Goal: Task Accomplishment & Management: Use online tool/utility

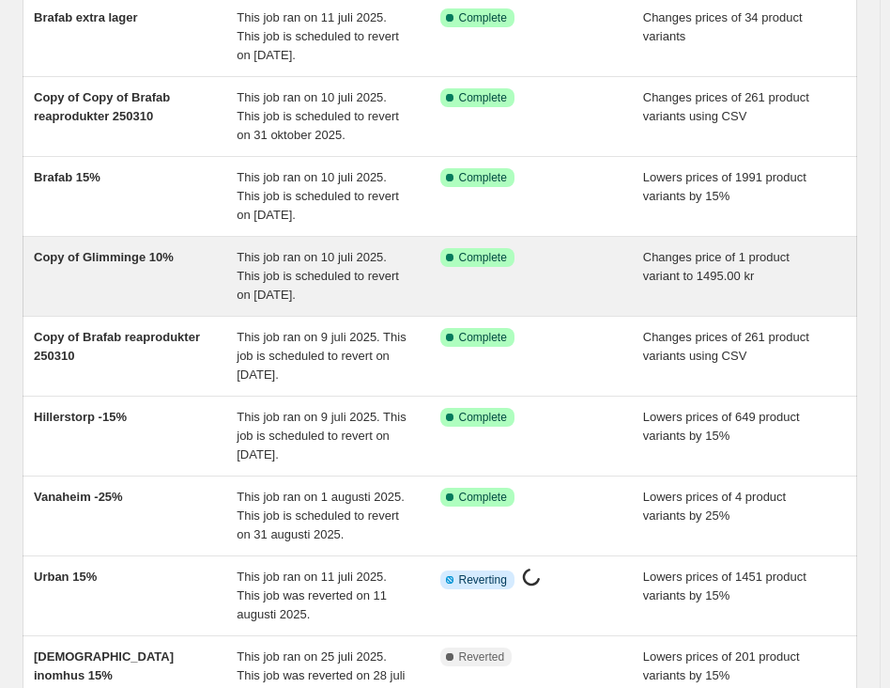
scroll to position [282, 0]
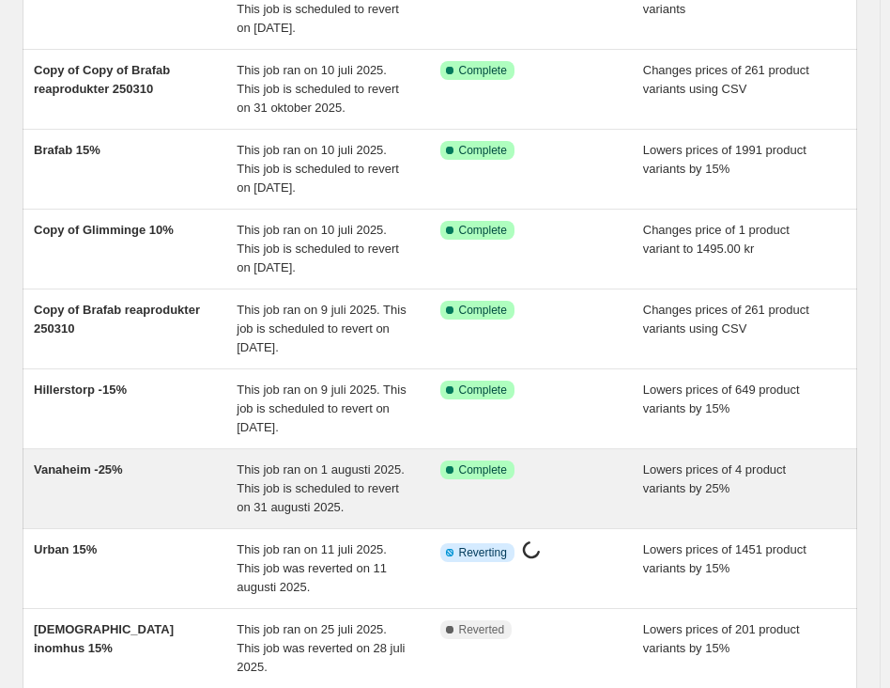
click at [370, 483] on span "This job ran on 1 augusti 2025. This job is scheduled to revert on 31 augusti 2…" at bounding box center [321, 488] width 168 height 52
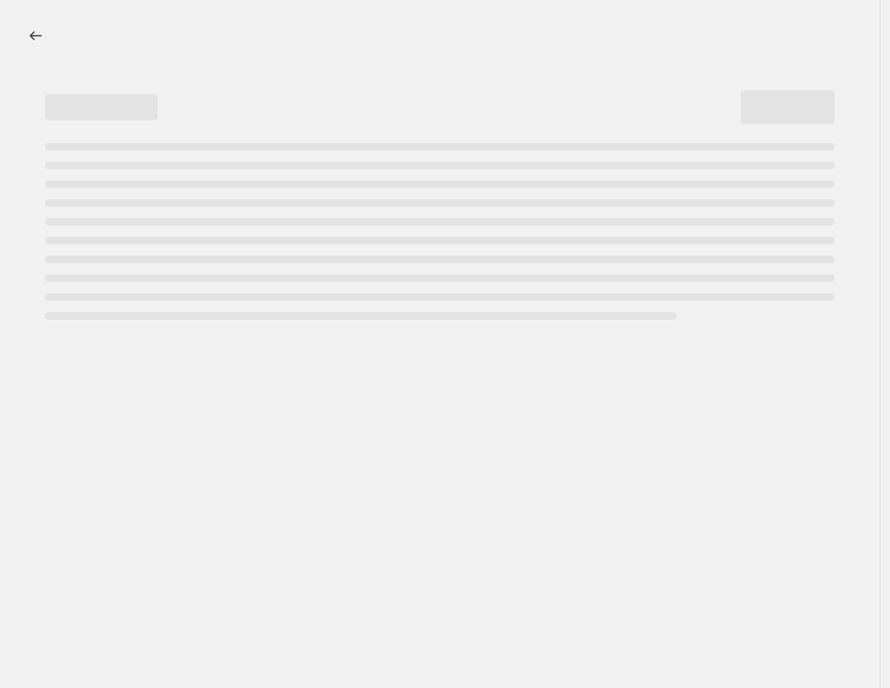
select select "percentage"
select select "product_status"
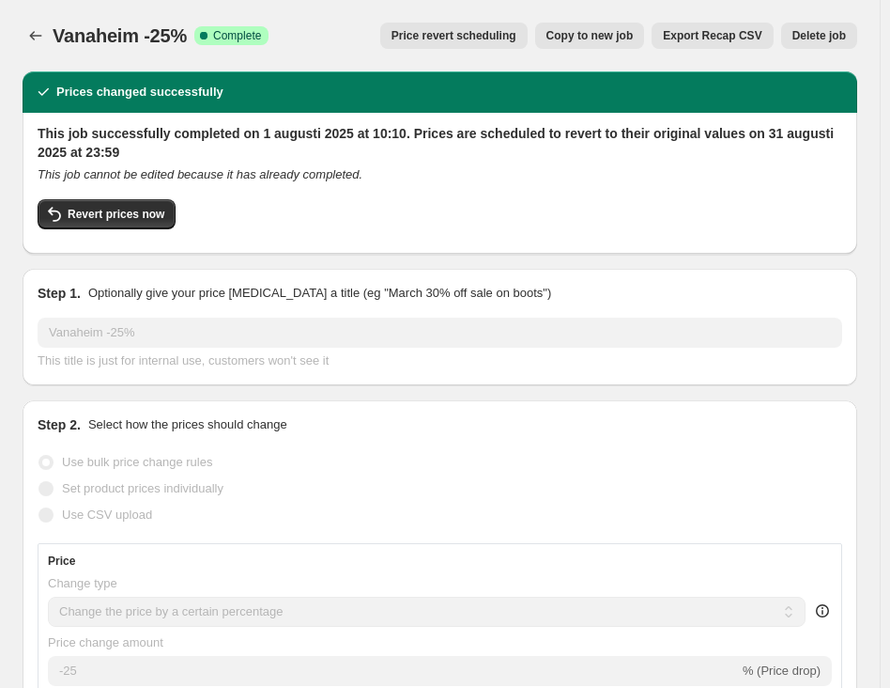
select select "tag"
click at [598, 35] on span "Copy to new job" at bounding box center [590, 35] width 87 height 15
select select "percentage"
select select "product_status"
select select "tag"
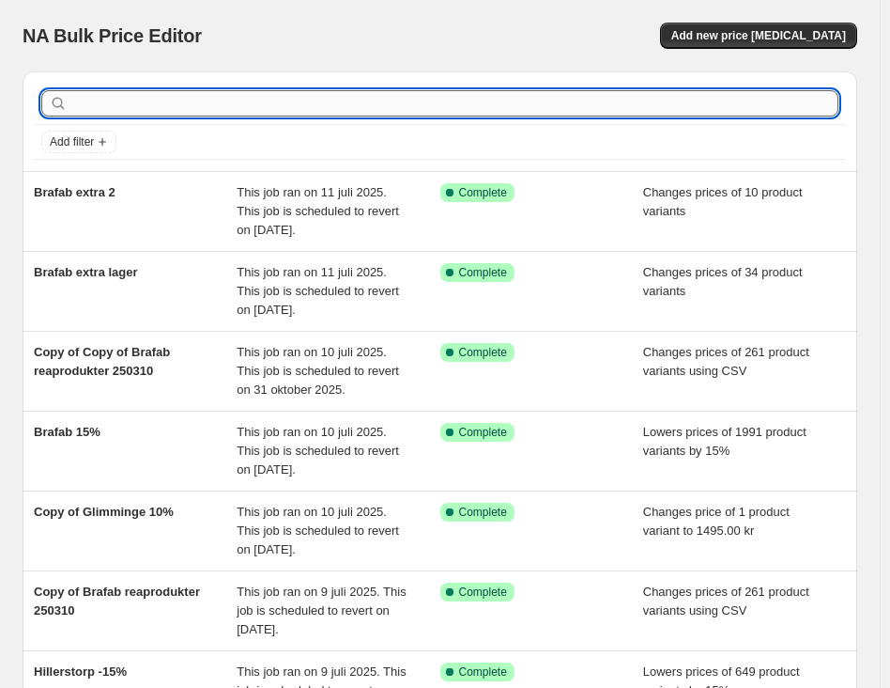
click at [661, 96] on input "text" at bounding box center [454, 103] width 767 height 26
type input "brafab"
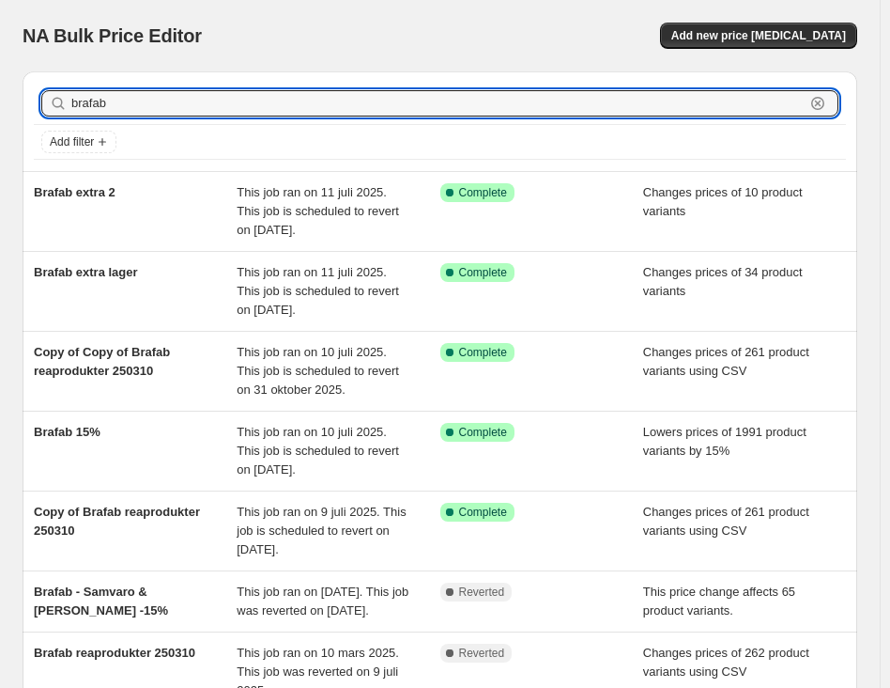
drag, startPoint x: 125, startPoint y: 99, endPoint x: -23, endPoint y: 97, distance: 147.5
click at [0, 97] on html "Home Settings Plans Skip to content NA Bulk Price Editor. This page is ready NA…" at bounding box center [445, 344] width 890 height 688
click at [767, 42] on span "Add new price [MEDICAL_DATA]" at bounding box center [759, 35] width 175 height 15
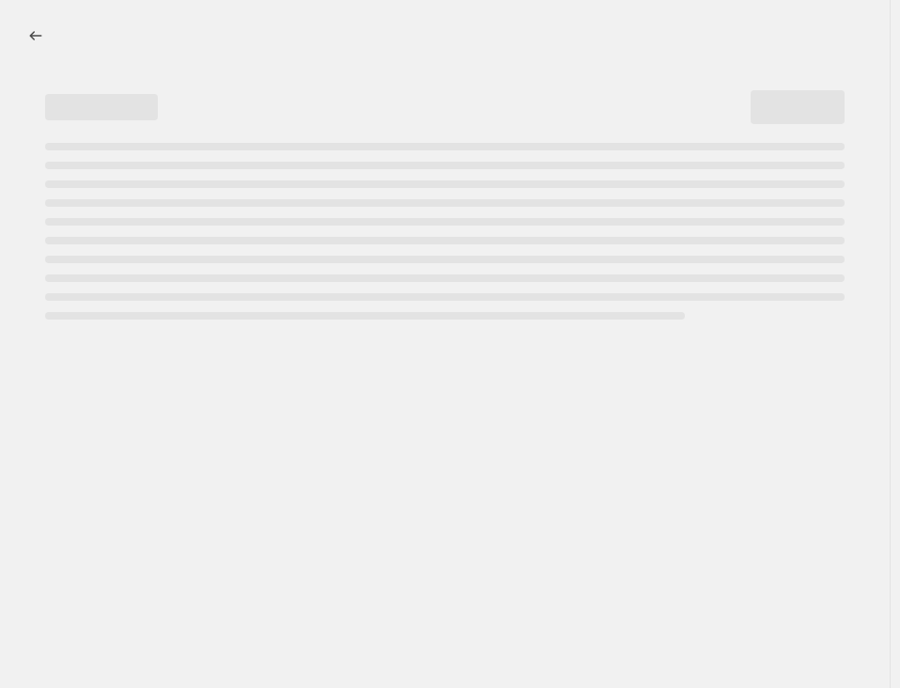
select select "percentage"
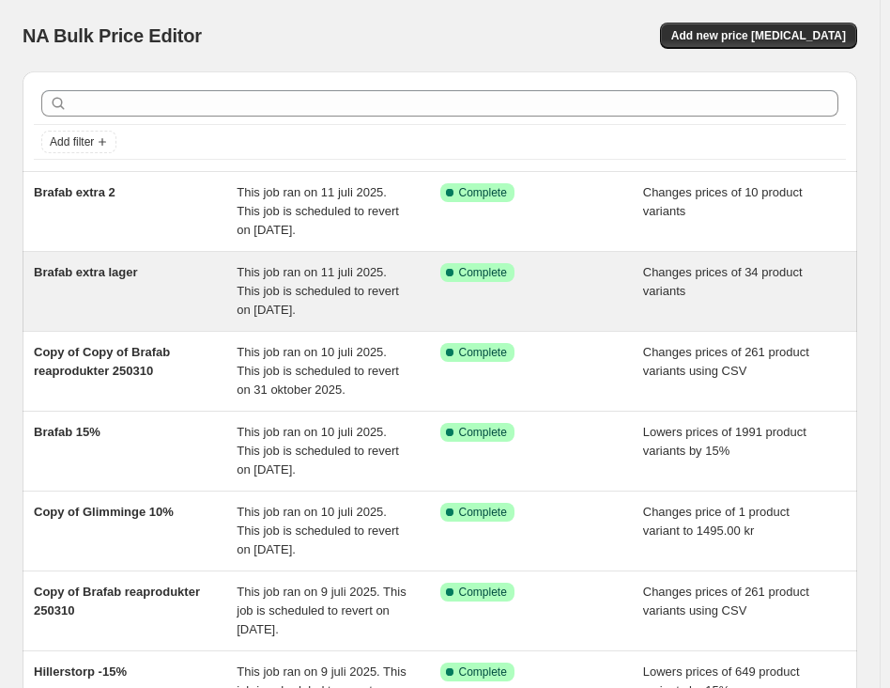
click at [171, 279] on div "Brafab extra lager" at bounding box center [135, 291] width 203 height 56
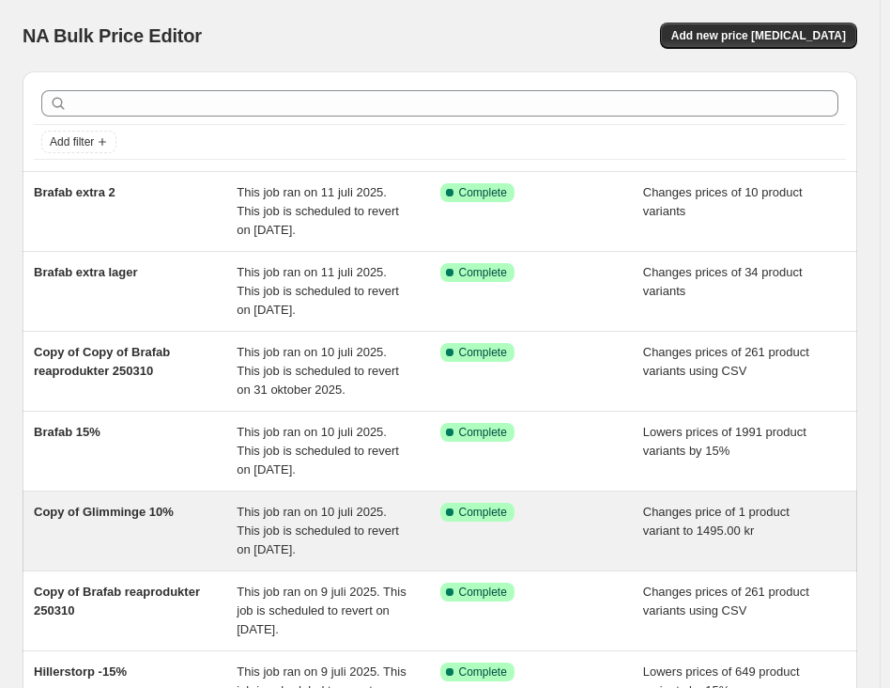
click at [305, 531] on span "This job ran on 10 juli 2025. This job is scheduled to revert on [DATE]." at bounding box center [318, 530] width 162 height 52
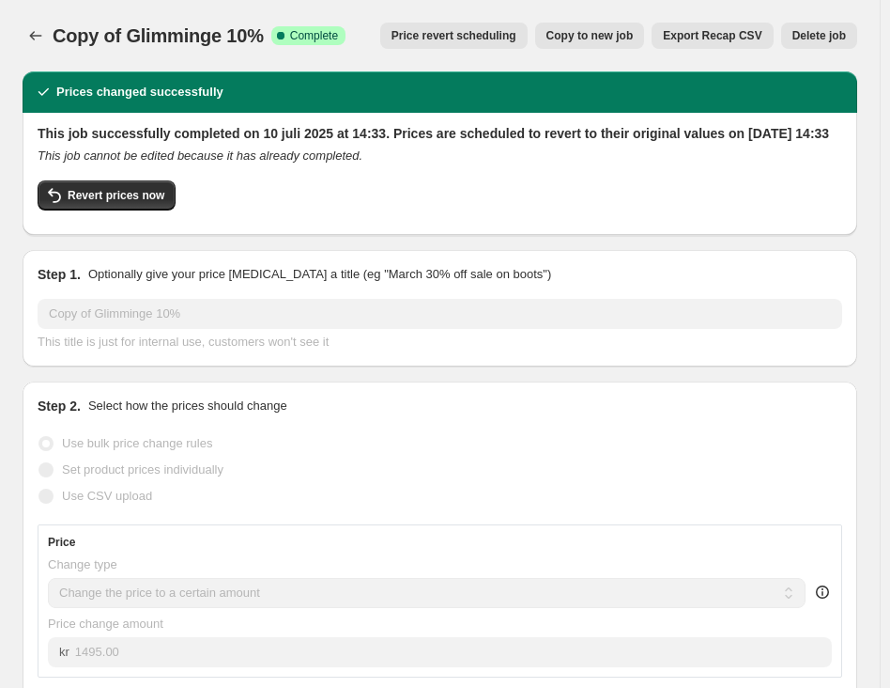
click at [617, 39] on span "Copy to new job" at bounding box center [590, 35] width 87 height 15
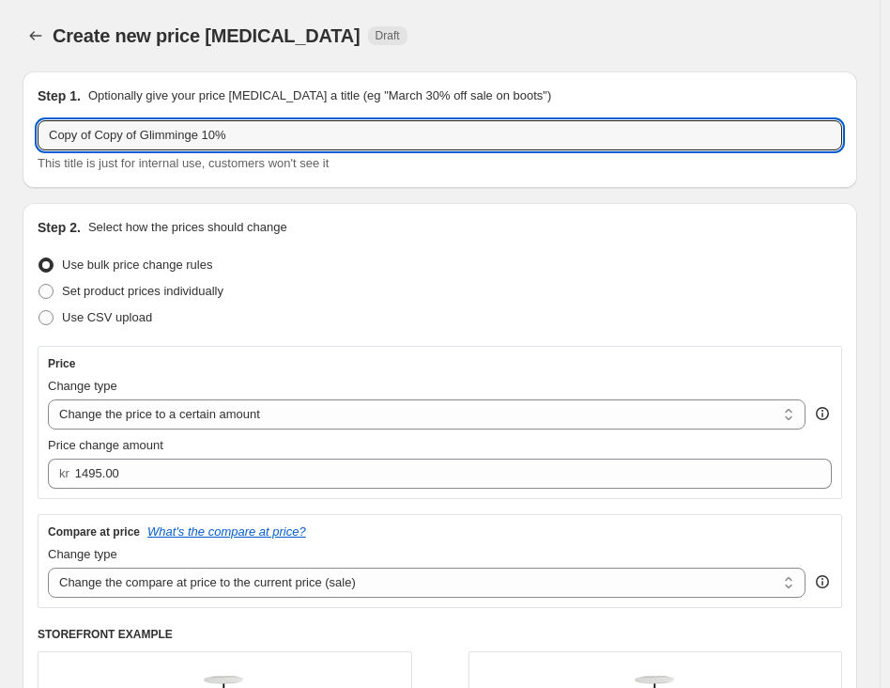
drag, startPoint x: 199, startPoint y: 132, endPoint x: -15, endPoint y: 162, distance: 216.1
click at [0, 162] on html "Home Settings Plans Skip to content Create new price [MEDICAL_DATA]. This page …" at bounding box center [445, 344] width 890 height 688
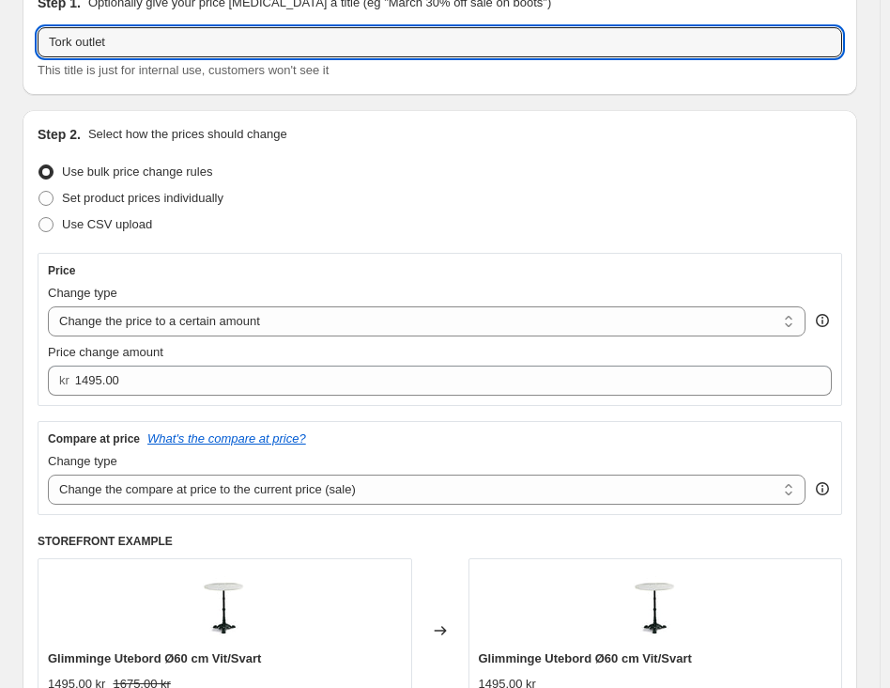
scroll to position [94, 0]
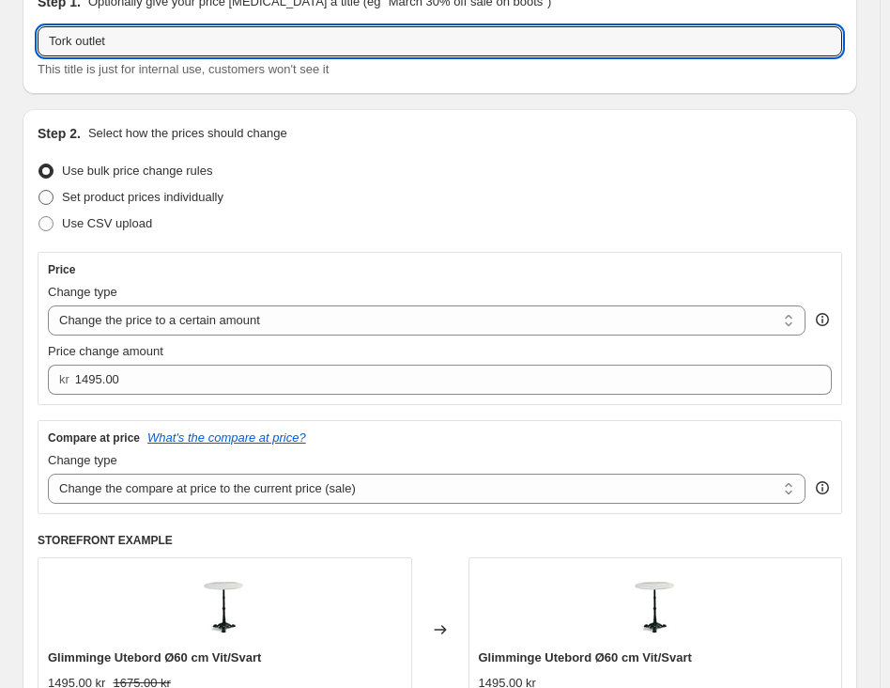
type input "Tork outlet"
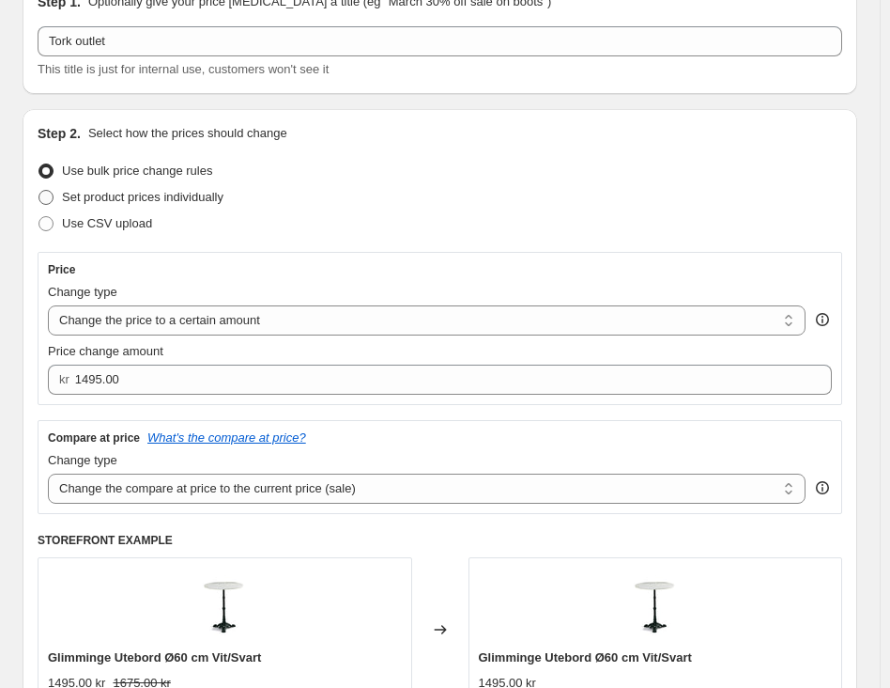
click at [179, 194] on span "Set product prices individually" at bounding box center [143, 197] width 162 height 14
click at [39, 191] on input "Set product prices individually" at bounding box center [39, 190] width 1 height 1
radio input "true"
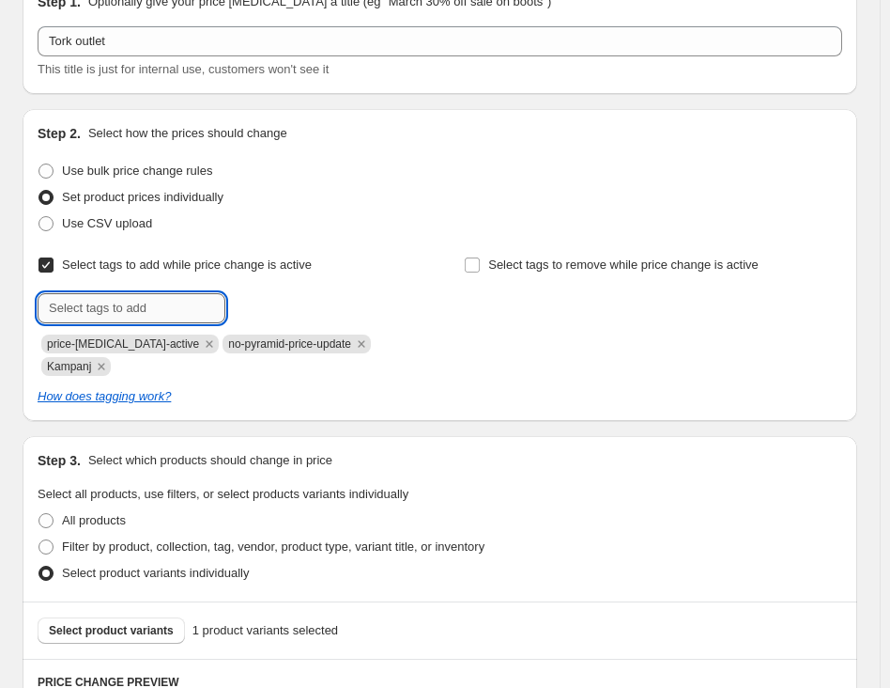
click at [160, 306] on input "text" at bounding box center [132, 308] width 188 height 30
click at [176, 302] on input "offer-valid-until-2025-06-01" at bounding box center [132, 308] width 188 height 30
drag, startPoint x: 205, startPoint y: 307, endPoint x: 195, endPoint y: 309, distance: 9.6
click at [195, 309] on input "offer-valid-until-2025-08-01" at bounding box center [132, 308] width 188 height 30
click at [177, 309] on input "offer-valid-until-2025-08-01" at bounding box center [132, 308] width 188 height 30
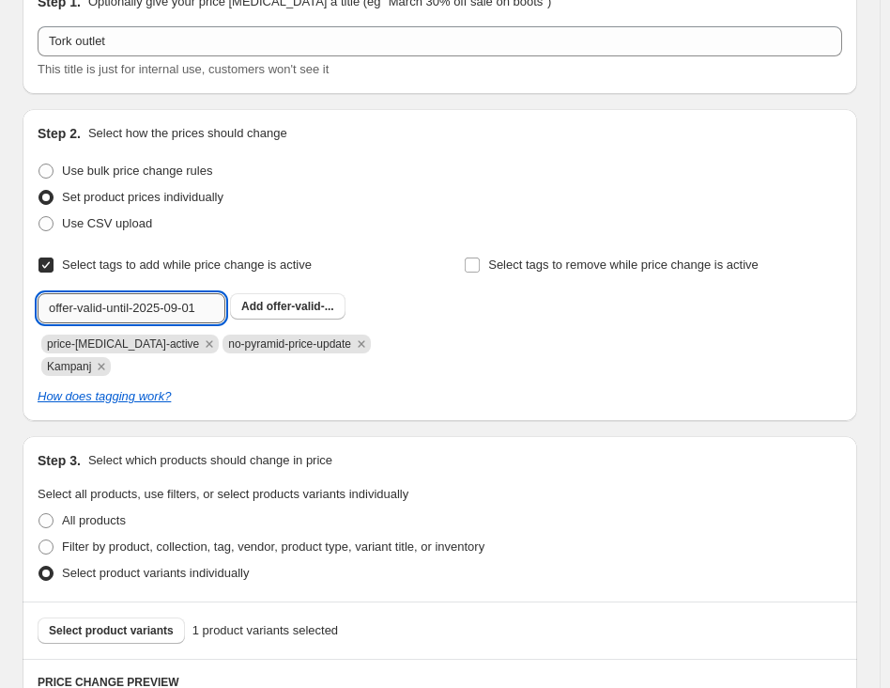
click at [196, 310] on input "offer-valid-until-2025-09-01" at bounding box center [132, 308] width 188 height 30
type input "offer-valid-until-2025-09-08"
click at [332, 240] on div "Step 2. Select how the prices should change Use bulk price change rules Set pro…" at bounding box center [440, 265] width 805 height 282
click at [263, 224] on div "Use CSV upload" at bounding box center [440, 223] width 805 height 26
click at [300, 306] on span "offer-valid-..." at bounding box center [301, 306] width 68 height 13
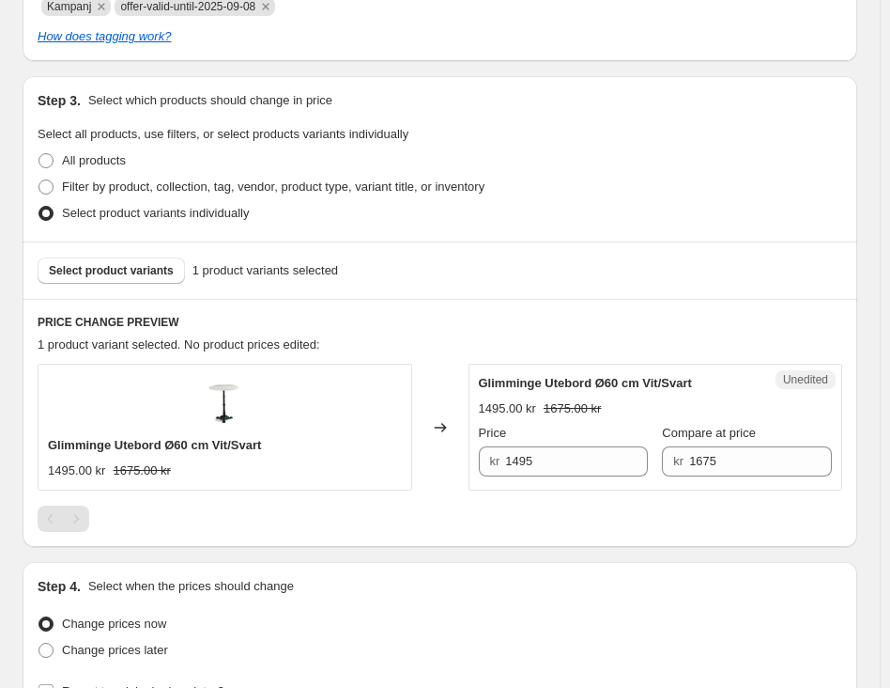
scroll to position [470, 0]
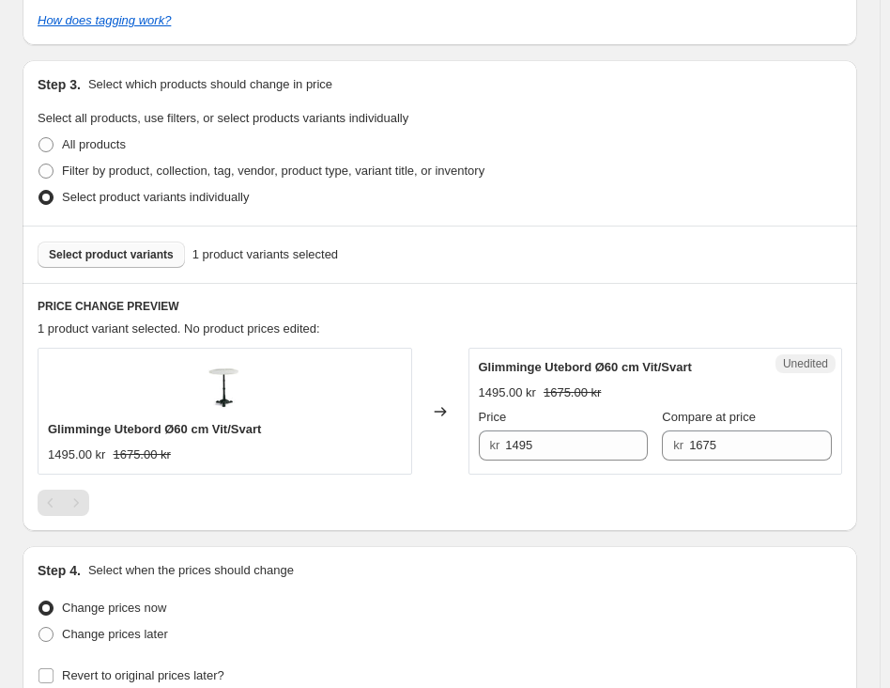
click at [124, 257] on span "Select product variants" at bounding box center [111, 254] width 125 height 15
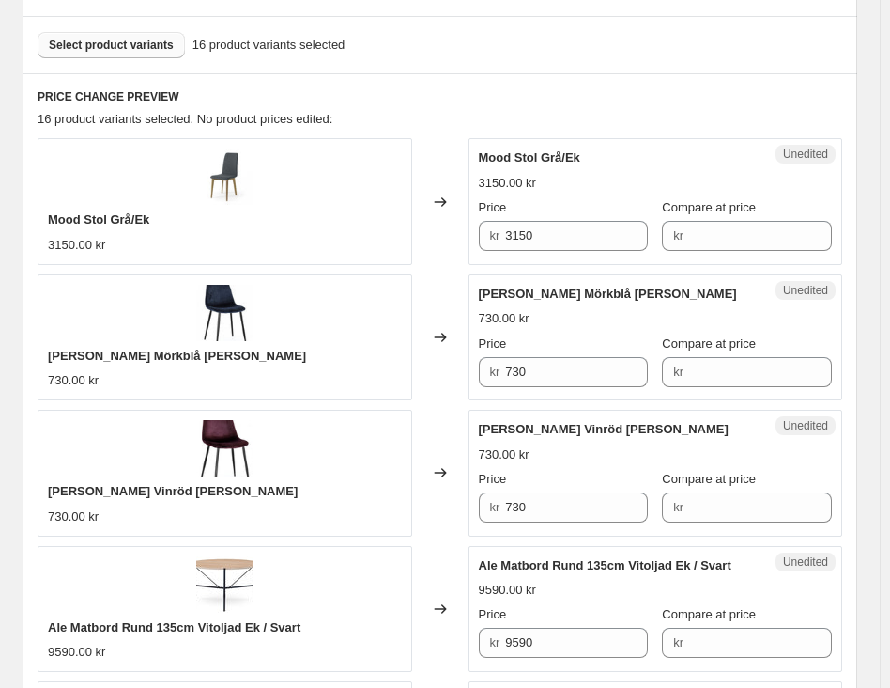
scroll to position [657, 0]
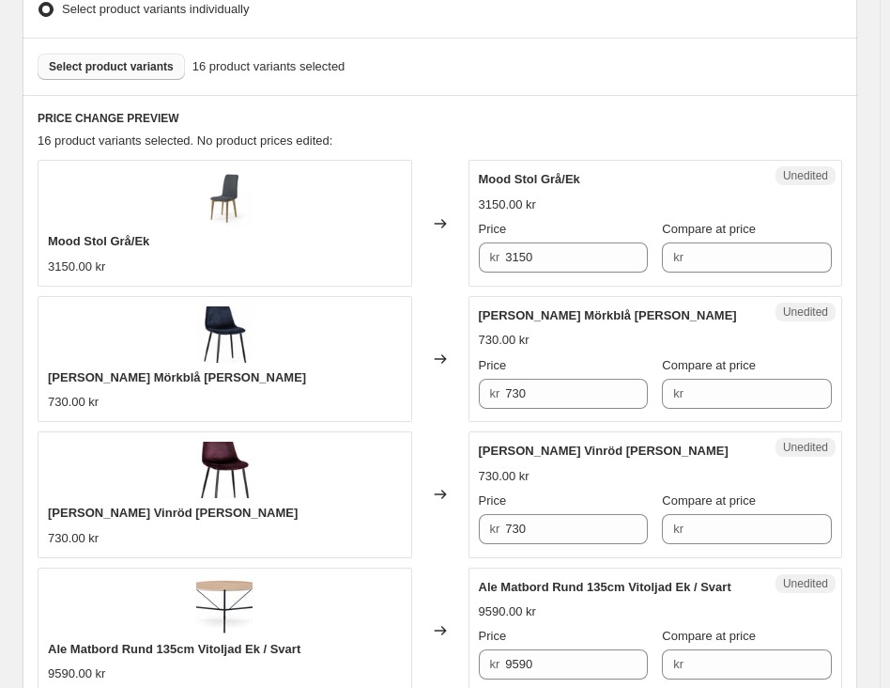
click at [539, 254] on input "3150" at bounding box center [576, 257] width 143 height 30
click at [710, 264] on input "Compare at price" at bounding box center [760, 257] width 143 height 30
paste input "3150"
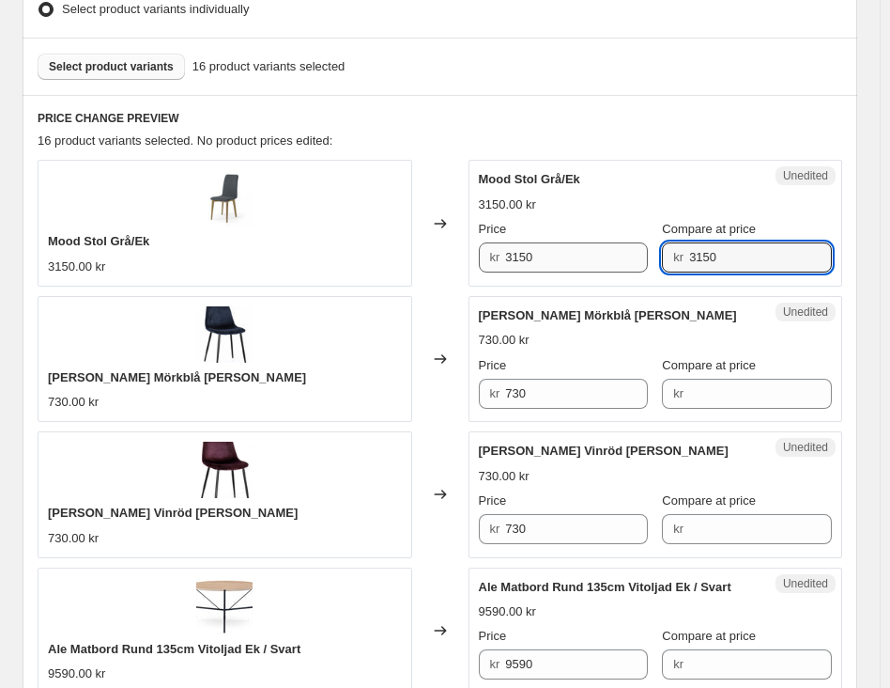
type input "3150"
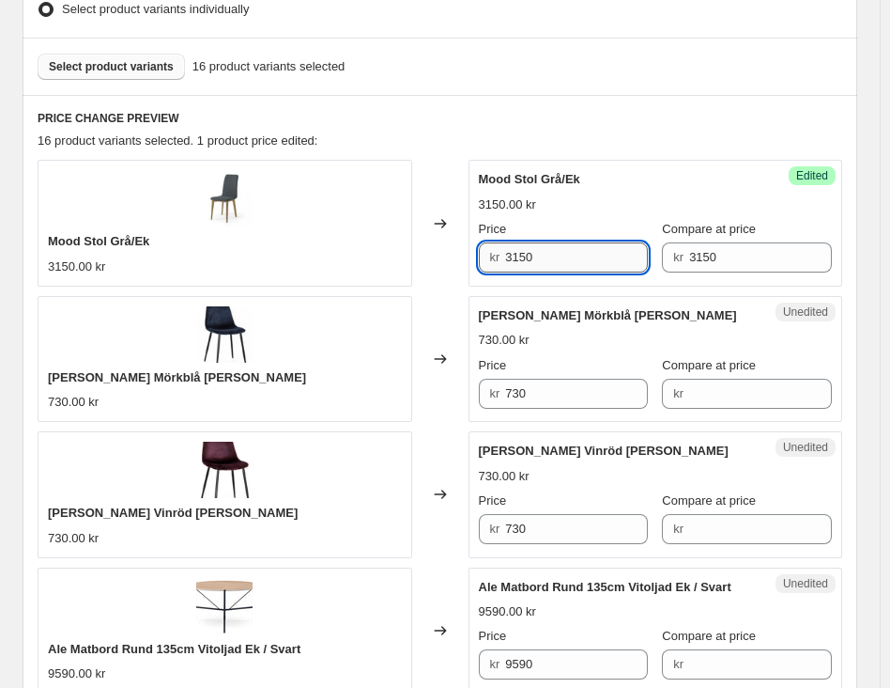
click at [512, 267] on input "3150" at bounding box center [576, 257] width 143 height 30
click at [534, 267] on input "3150" at bounding box center [576, 257] width 143 height 30
type input "1955"
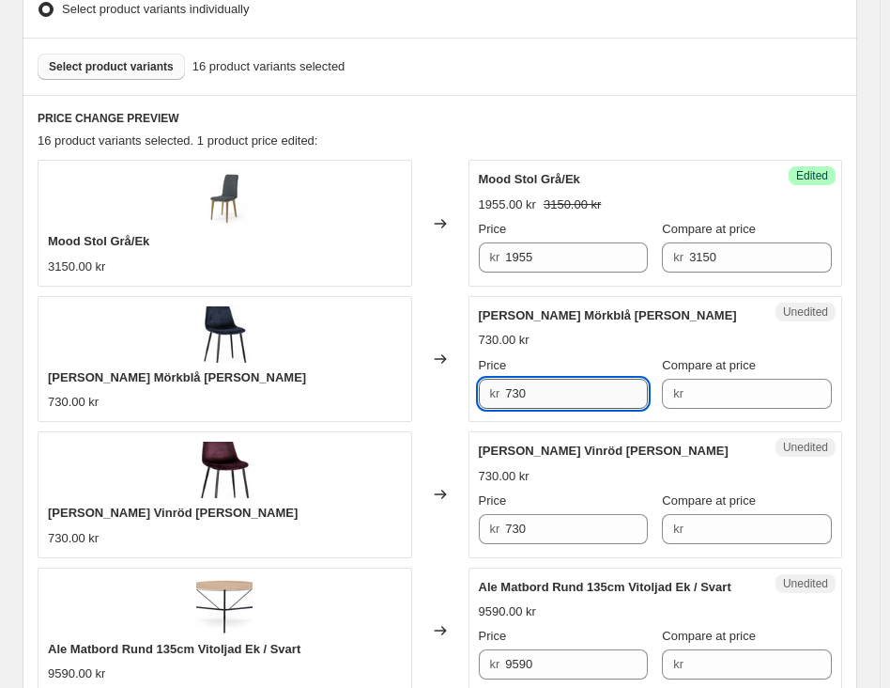
click at [517, 388] on input "730" at bounding box center [576, 394] width 143 height 30
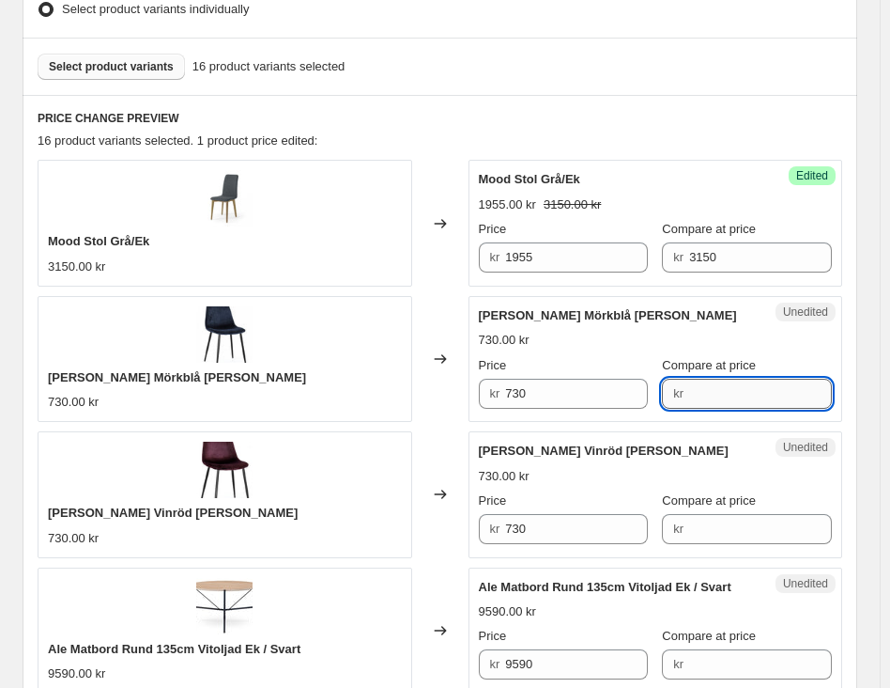
click at [736, 387] on input "Compare at price" at bounding box center [760, 394] width 143 height 30
paste input "730"
type input "730"
drag, startPoint x: 590, startPoint y: 387, endPoint x: 412, endPoint y: 400, distance: 178.0
click at [412, 400] on div "[PERSON_NAME] Mörkblå [PERSON_NAME] 730.00 kr Changed to Unedited [PERSON_NAME]…" at bounding box center [440, 359] width 805 height 126
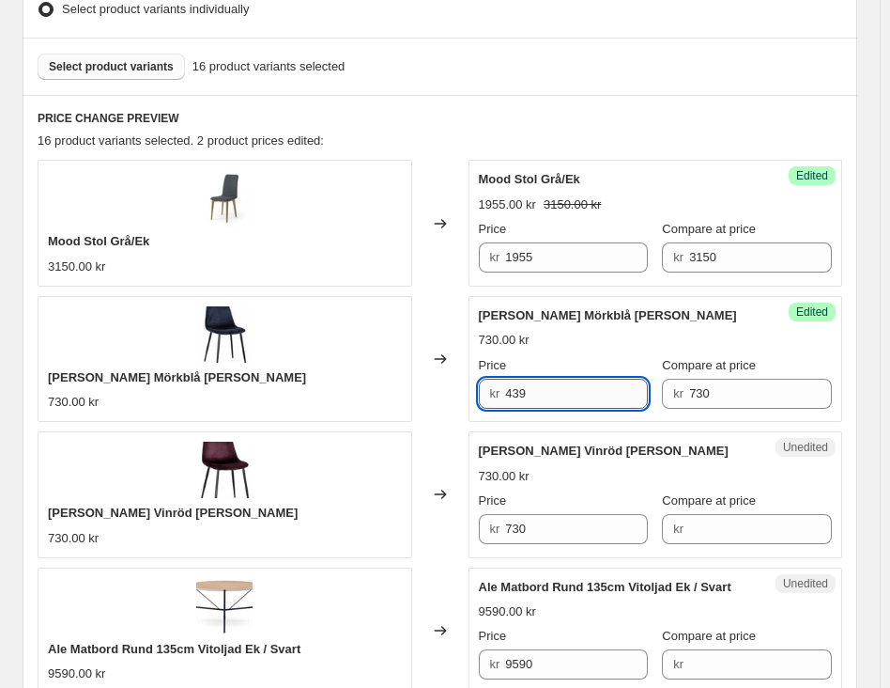
click at [519, 386] on input "439" at bounding box center [576, 394] width 143 height 30
type input "439"
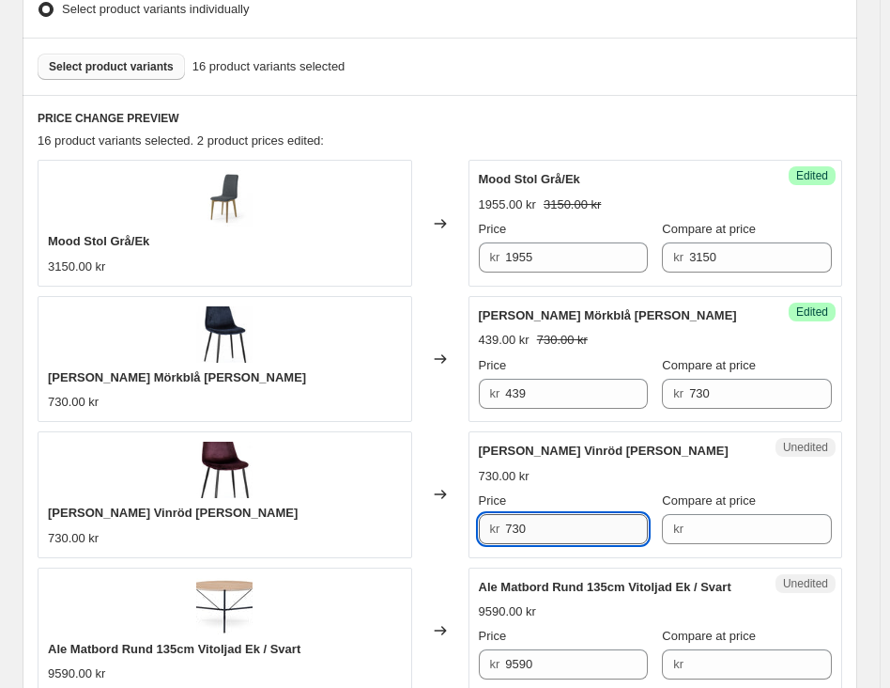
click at [527, 522] on input "730" at bounding box center [576, 529] width 143 height 30
paste input "439"
type input "439"
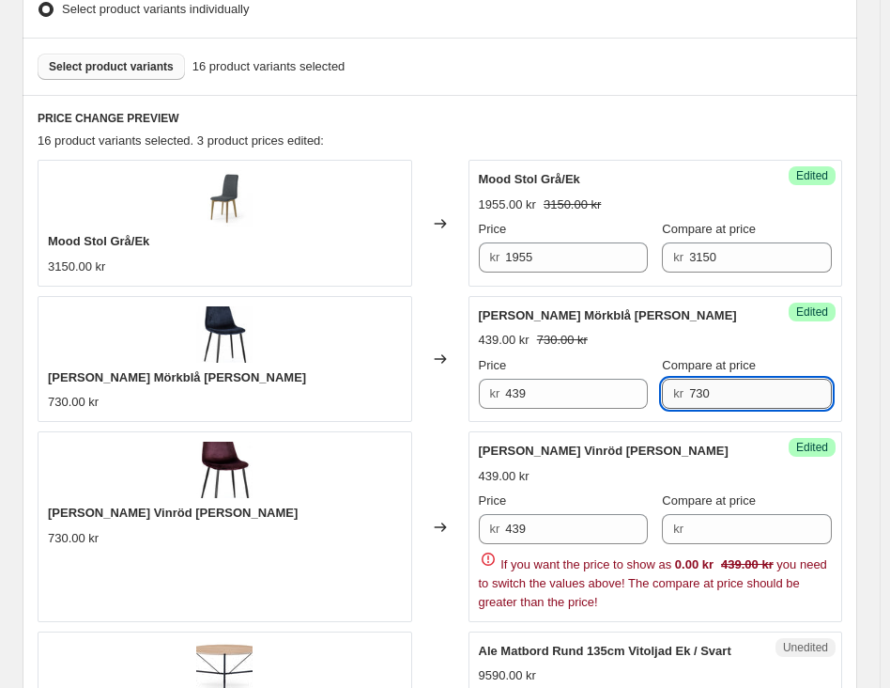
click at [704, 381] on input "730" at bounding box center [760, 394] width 143 height 30
click at [716, 540] on input "Compare at price" at bounding box center [760, 529] width 143 height 30
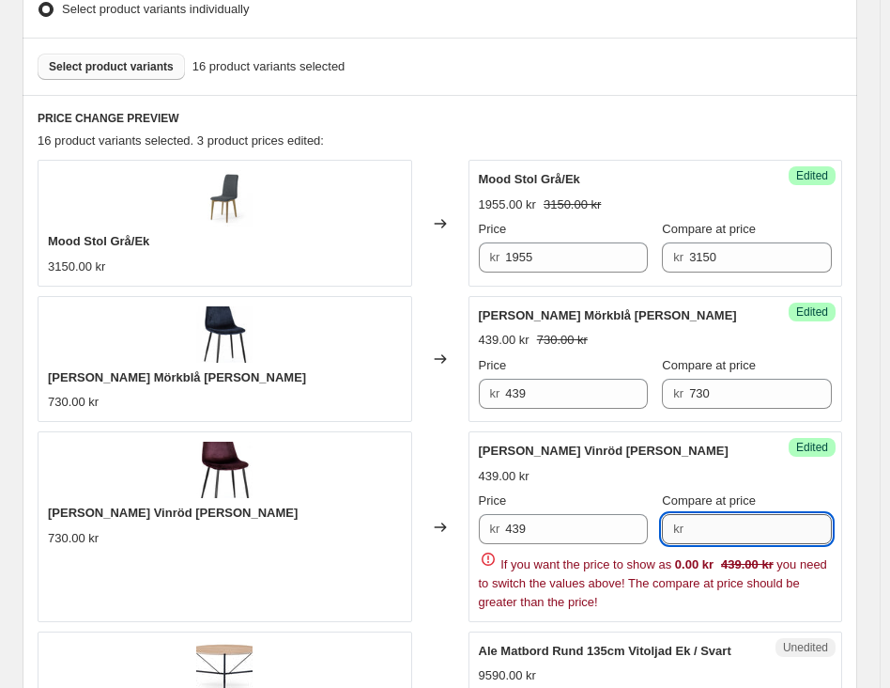
paste input "730"
type input "730"
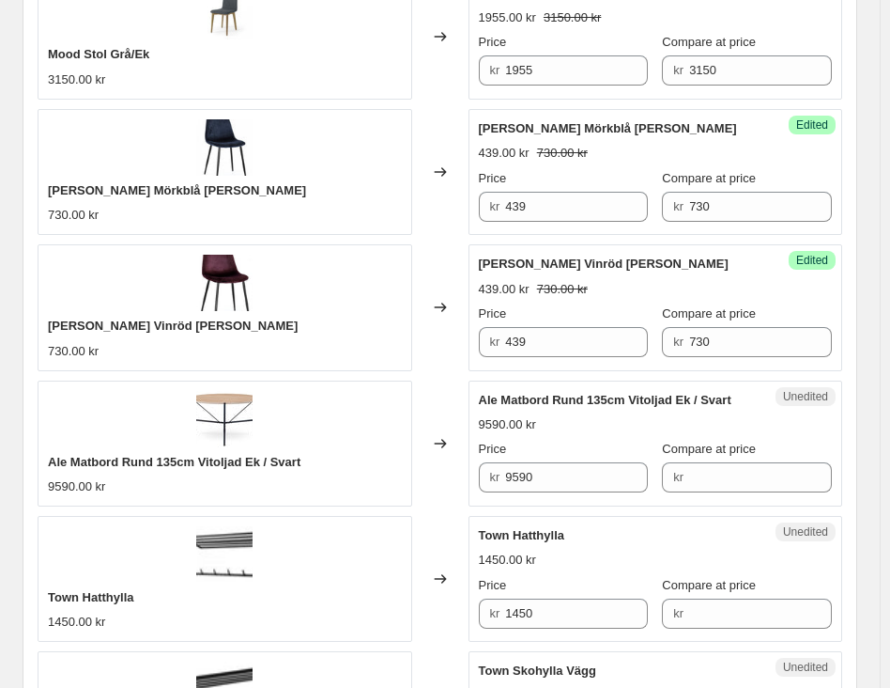
scroll to position [939, 0]
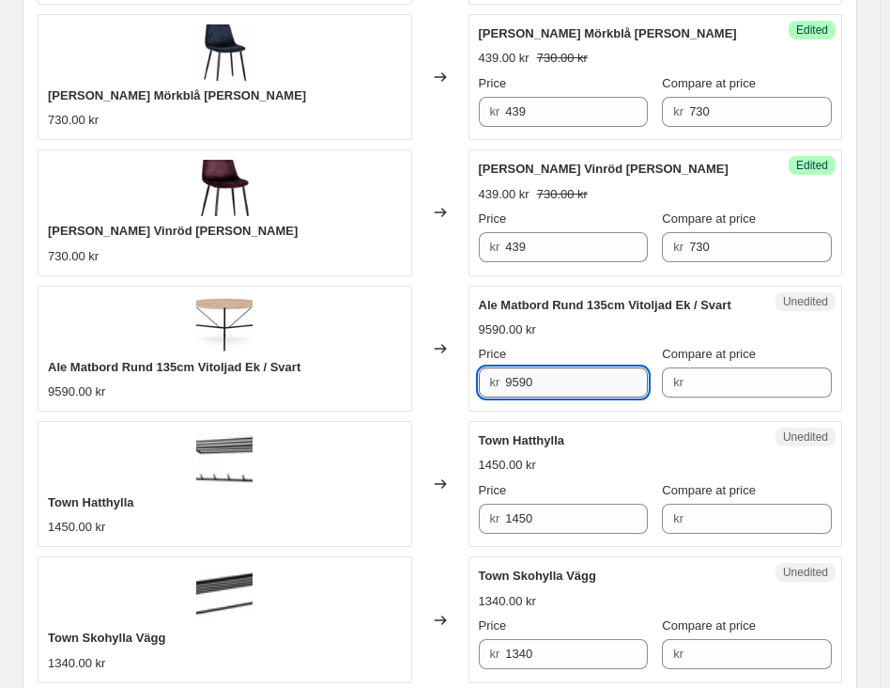
click at [522, 387] on input "9590" at bounding box center [576, 382] width 143 height 30
click at [717, 390] on input "Compare at price" at bounding box center [760, 382] width 143 height 30
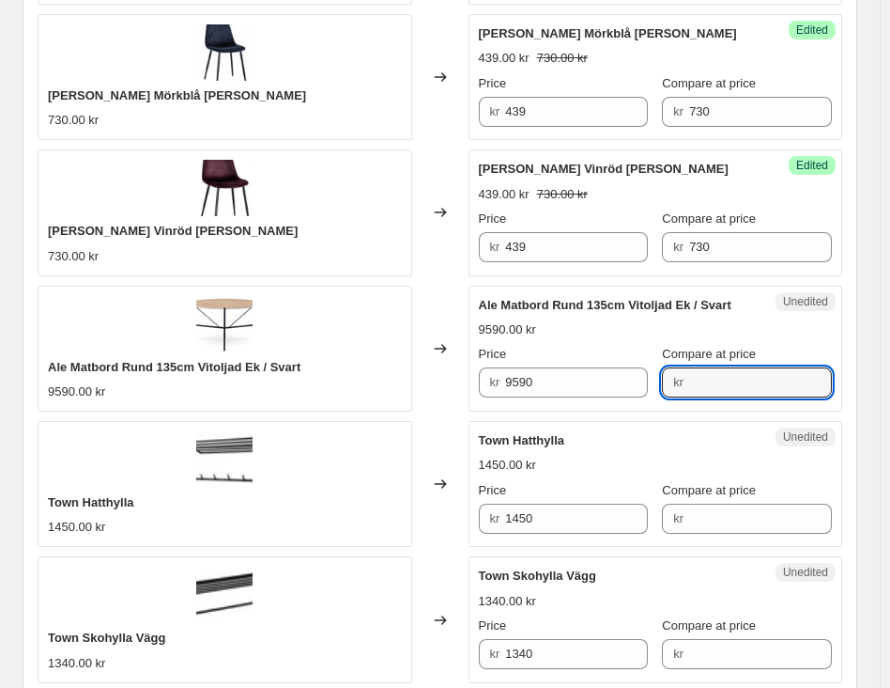
paste input "9590"
type input "9590"
click at [520, 518] on input "1450" at bounding box center [576, 518] width 143 height 30
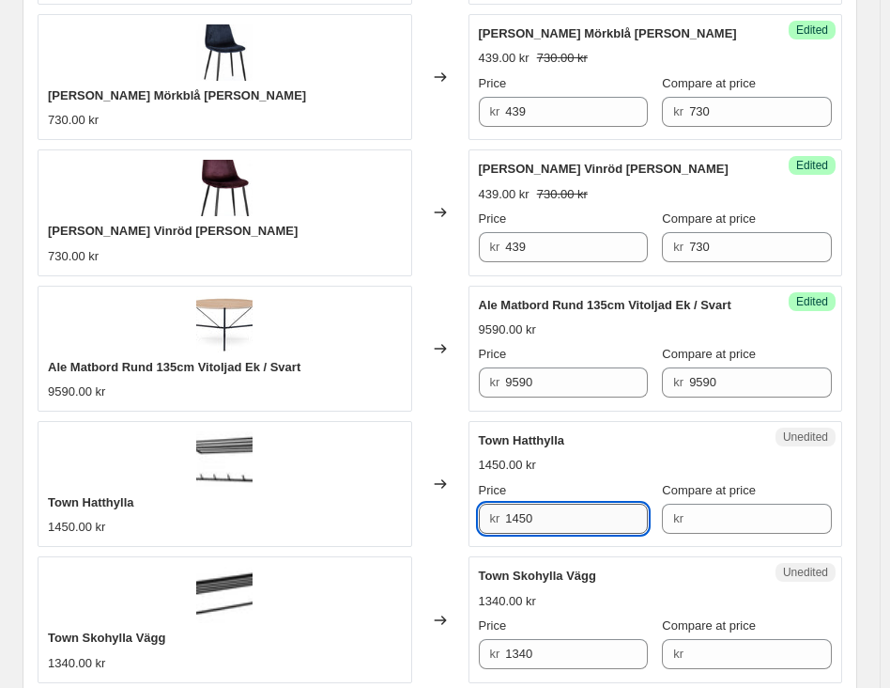
click at [520, 518] on input "1450" at bounding box center [576, 518] width 143 height 30
click at [721, 512] on input "Compare at price" at bounding box center [760, 518] width 143 height 30
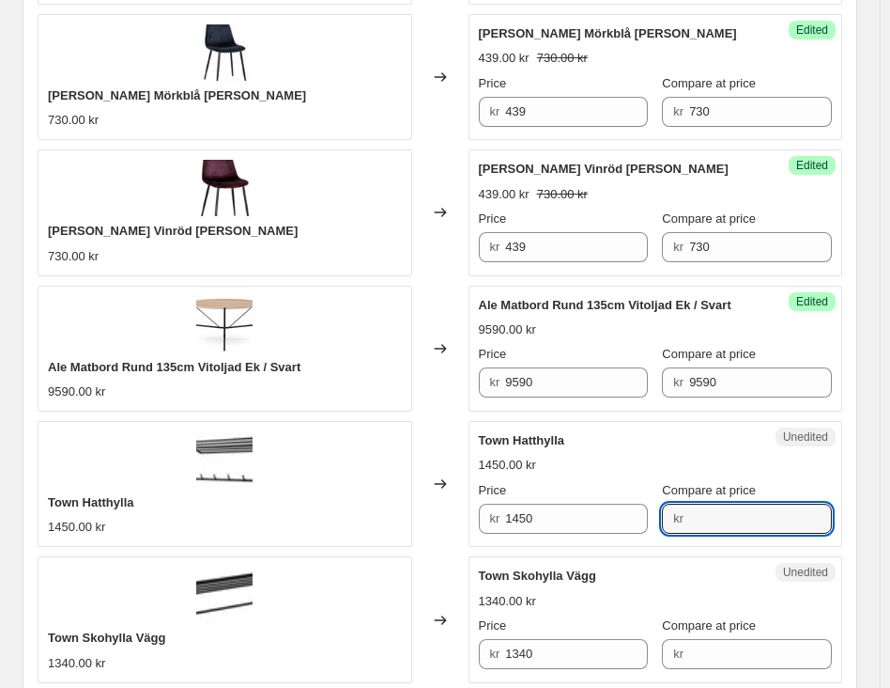
paste input "1450"
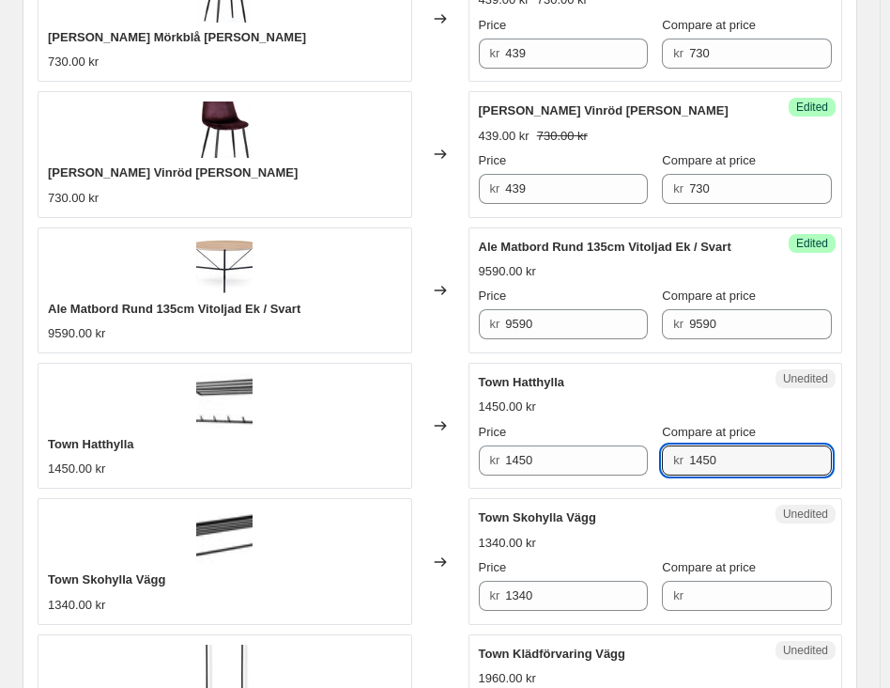
scroll to position [1221, 0]
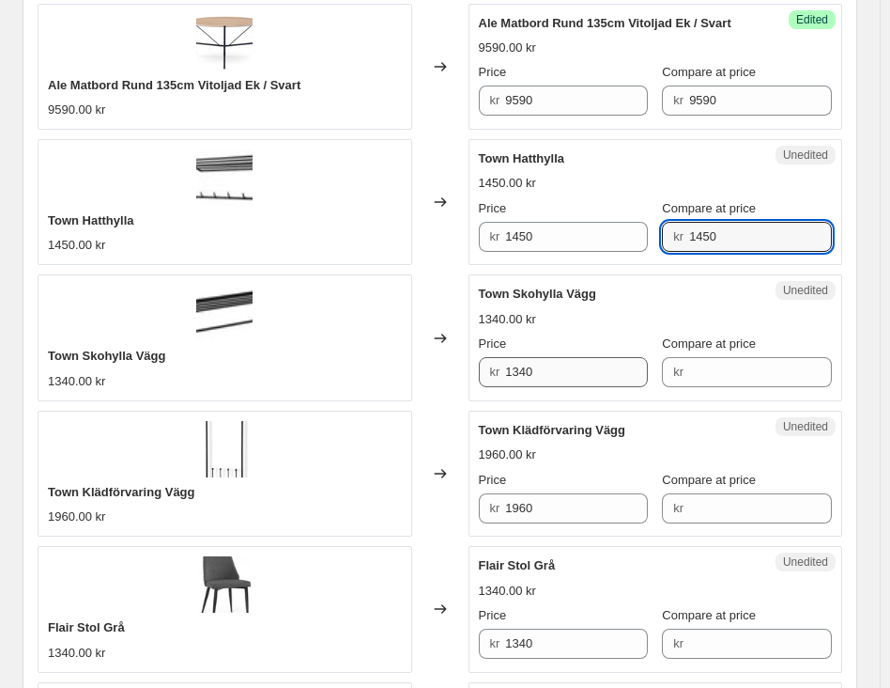
type input "1450"
click at [556, 359] on input "1340" at bounding box center [576, 372] width 143 height 30
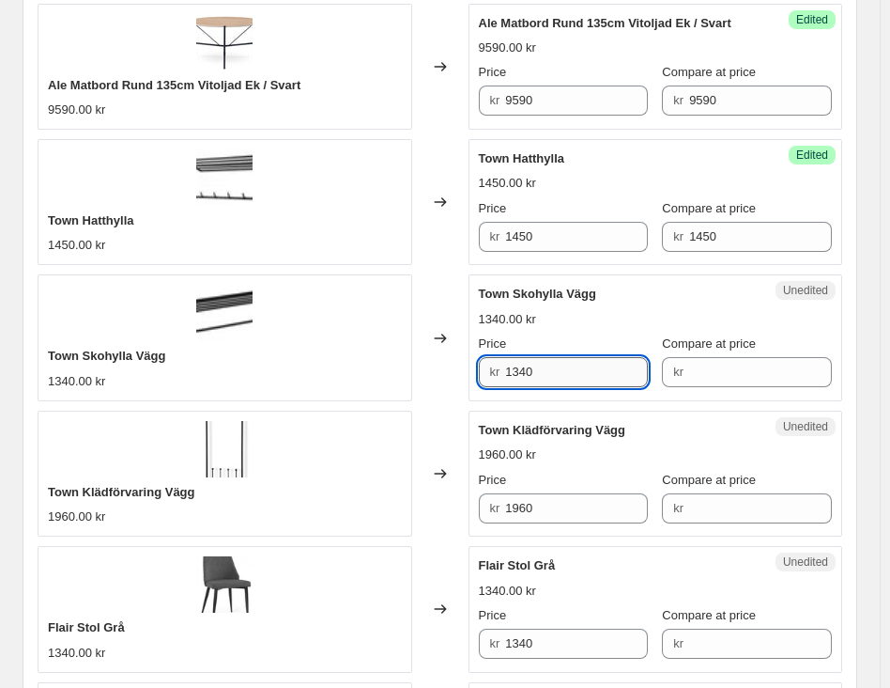
click at [556, 360] on input "1340" at bounding box center [576, 372] width 143 height 30
drag, startPoint x: 735, startPoint y: 374, endPoint x: 683, endPoint y: 401, distance: 59.2
click at [735, 374] on input "Compare at price" at bounding box center [760, 372] width 143 height 30
paste input "1340"
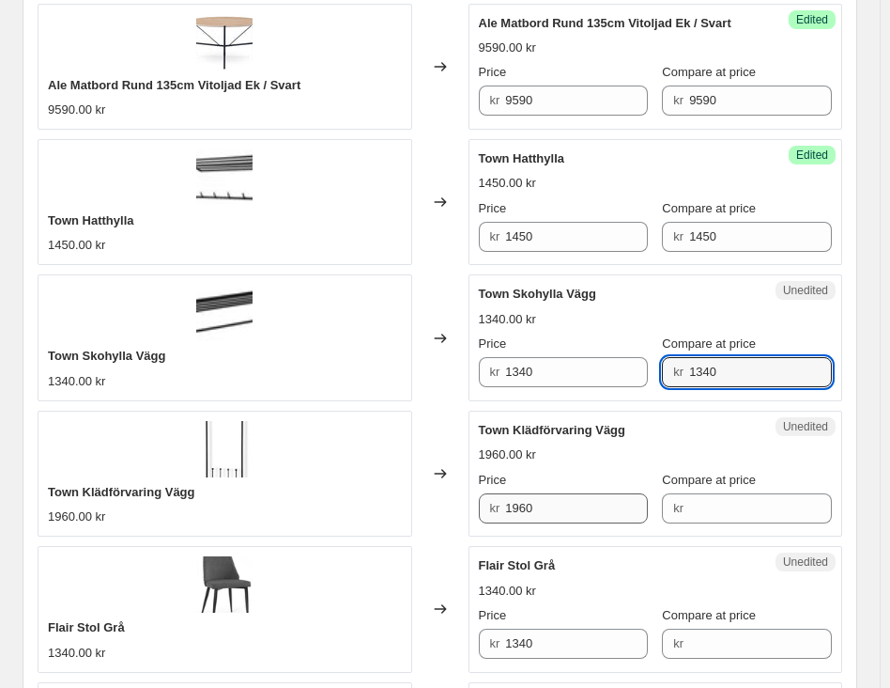
type input "1340"
click at [543, 512] on input "1960" at bounding box center [576, 508] width 143 height 30
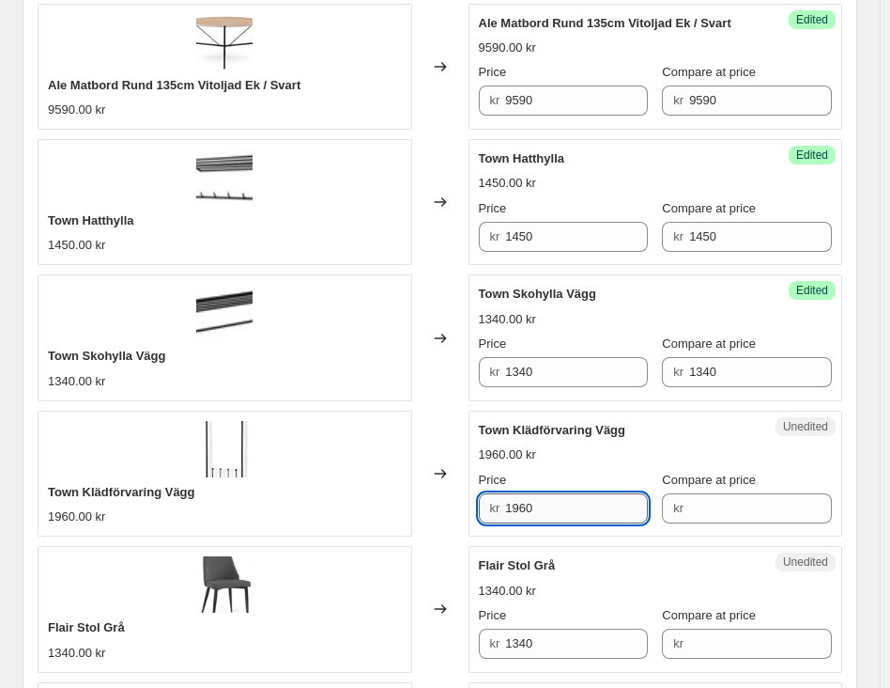
click at [543, 512] on input "1960" at bounding box center [576, 508] width 143 height 30
click at [743, 507] on input "Compare at price" at bounding box center [760, 508] width 143 height 30
paste input "1960"
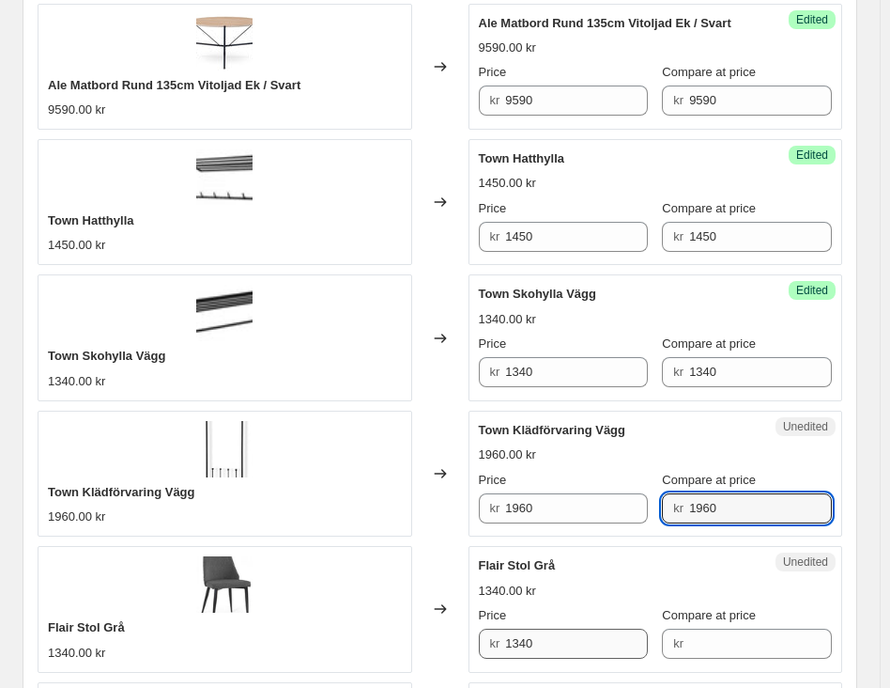
type input "1960"
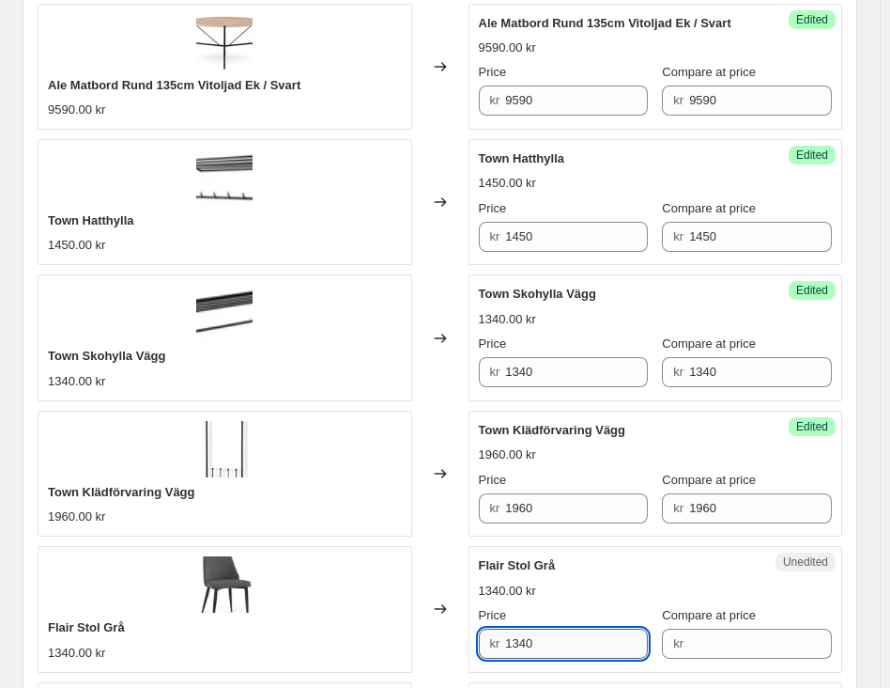
click at [549, 643] on input "1340" at bounding box center [576, 643] width 143 height 30
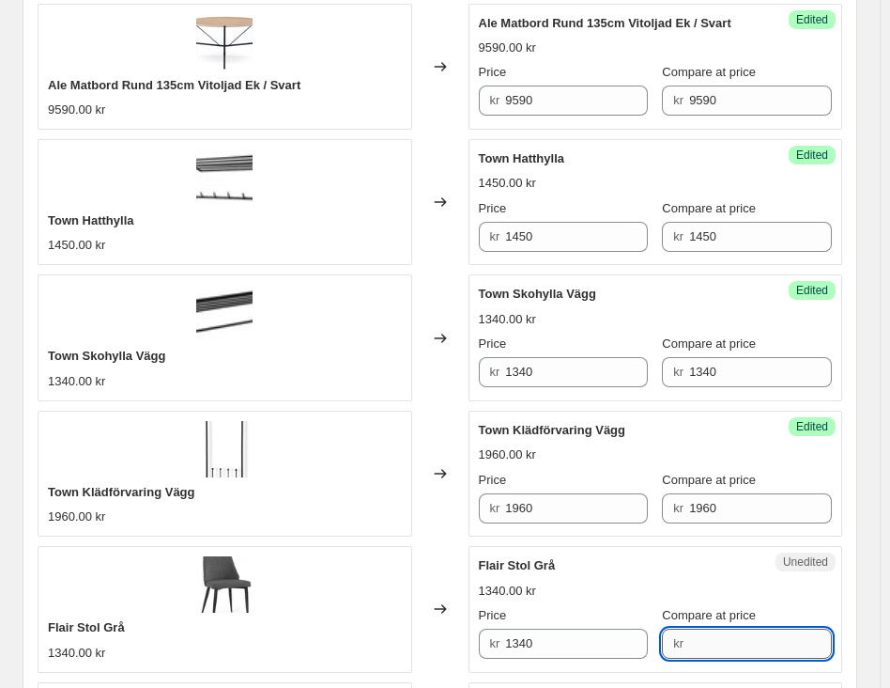
click at [719, 642] on input "Compare at price" at bounding box center [760, 643] width 143 height 30
paste input "1340"
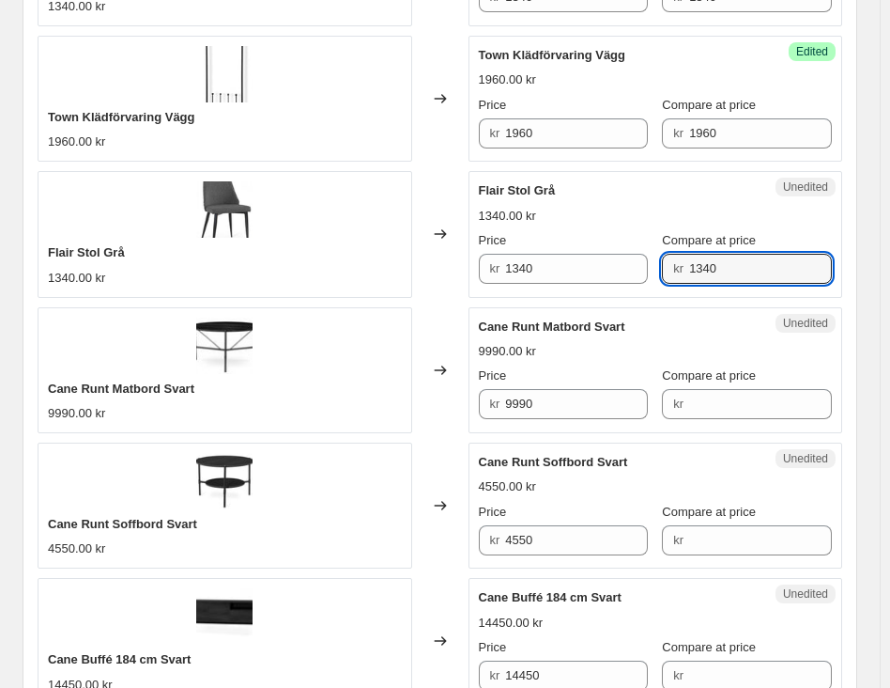
scroll to position [1597, 0]
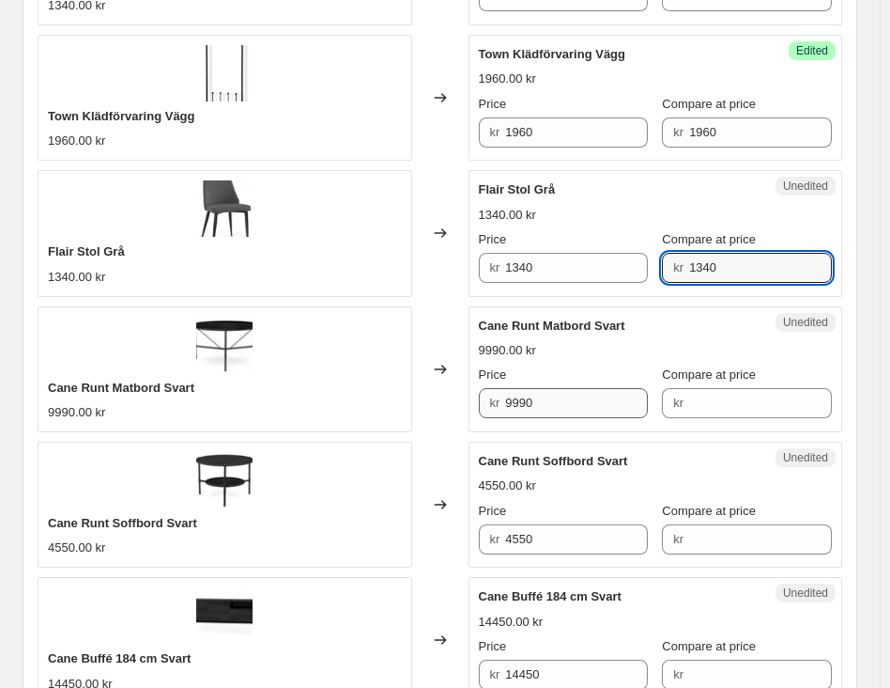
type input "1340"
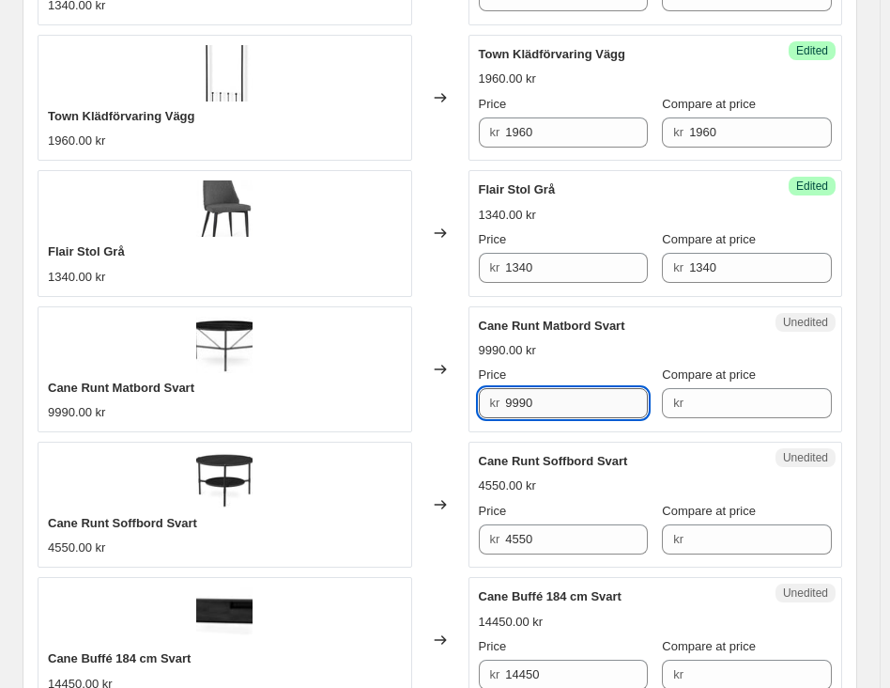
click at [571, 406] on input "9990" at bounding box center [576, 403] width 143 height 30
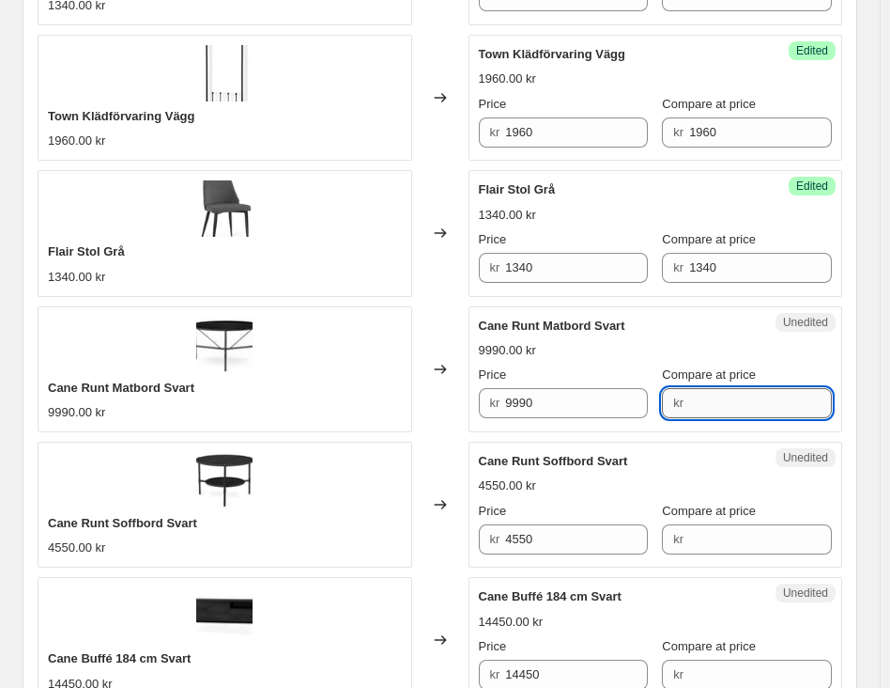
click at [723, 410] on input "Compare at price" at bounding box center [760, 403] width 143 height 30
paste input "9990"
type input "9990"
click at [528, 548] on input "4550" at bounding box center [576, 539] width 143 height 30
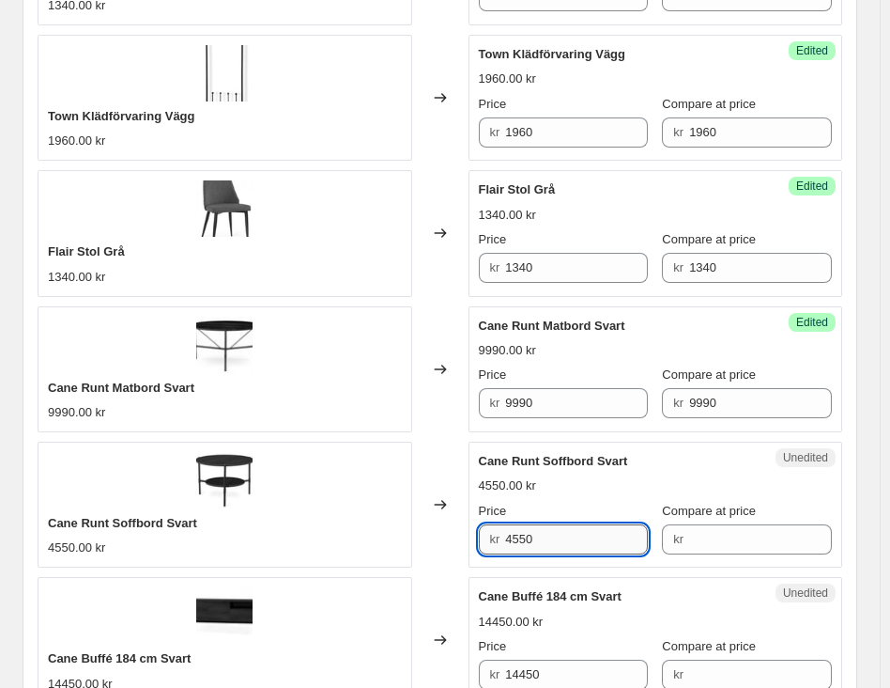
click at [528, 548] on input "4550" at bounding box center [576, 539] width 143 height 30
click at [708, 535] on input "Compare at price" at bounding box center [760, 539] width 143 height 30
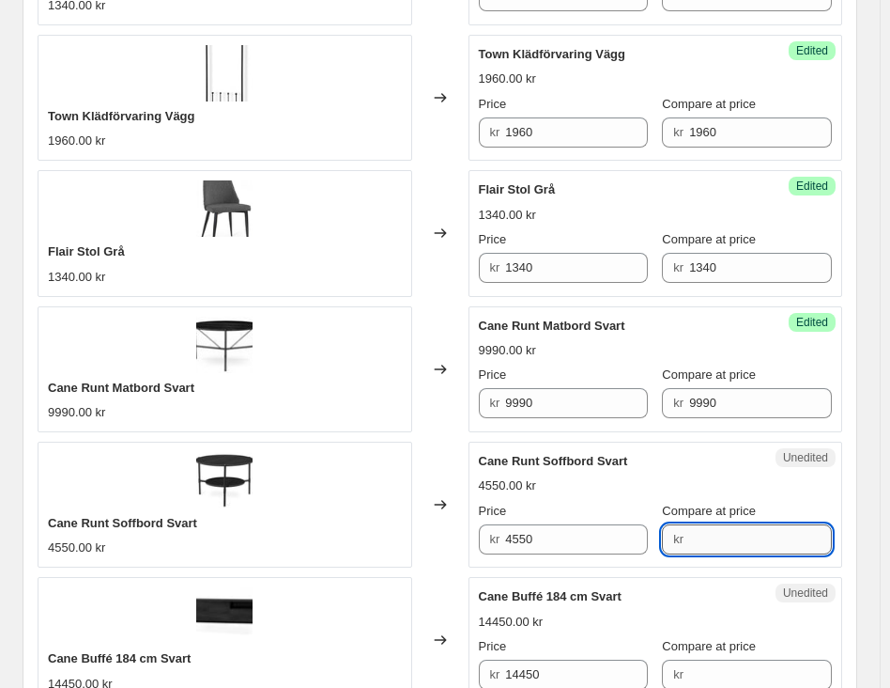
paste input "4550"
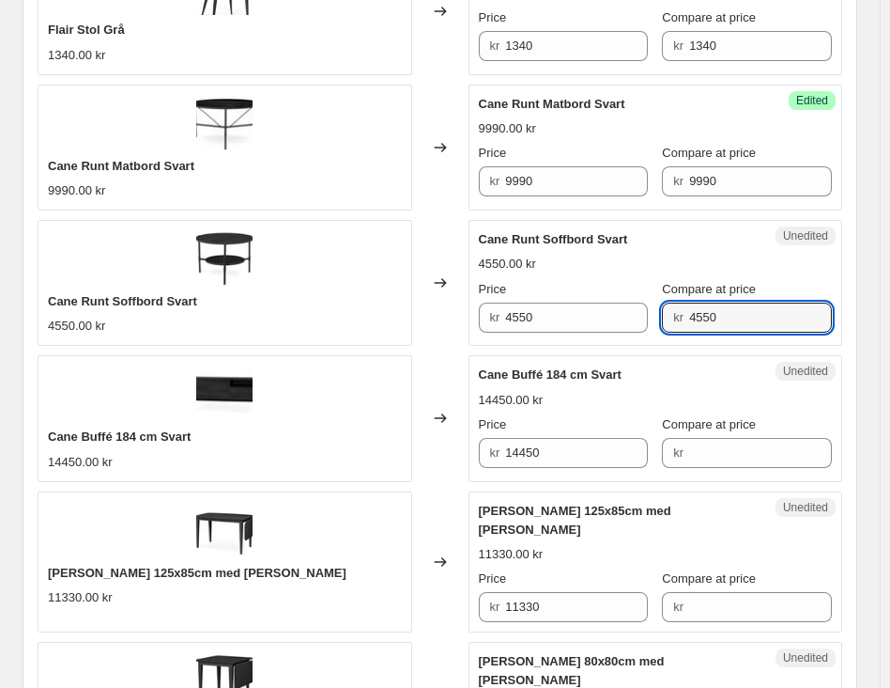
scroll to position [1879, 0]
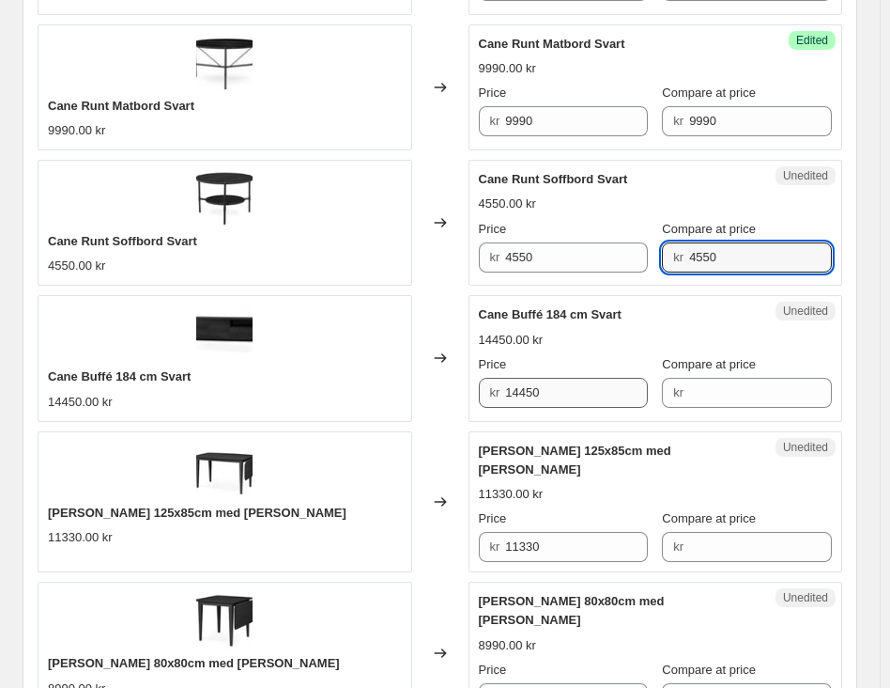
type input "4550"
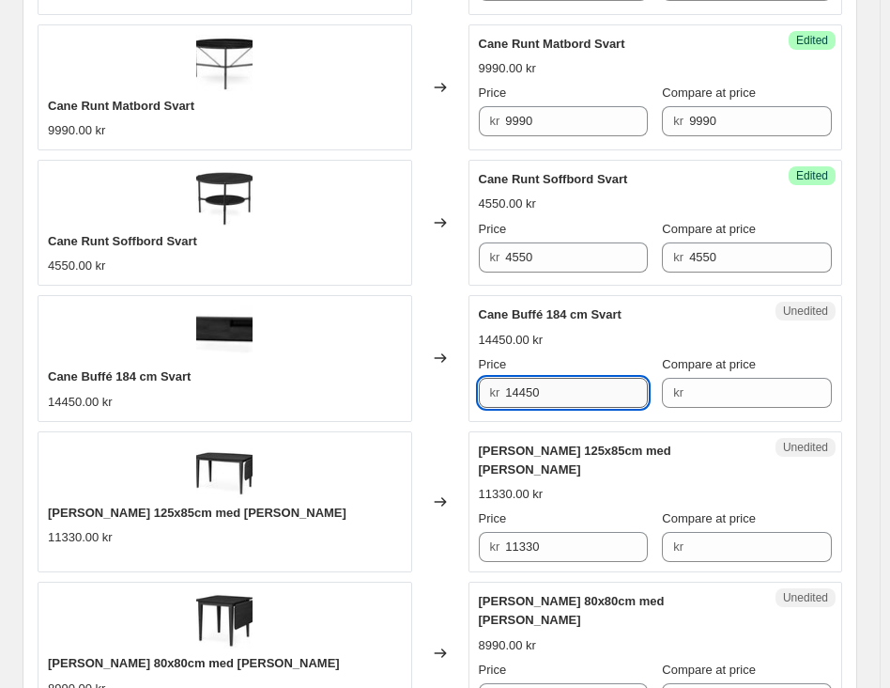
click at [549, 395] on input "14450" at bounding box center [576, 393] width 143 height 30
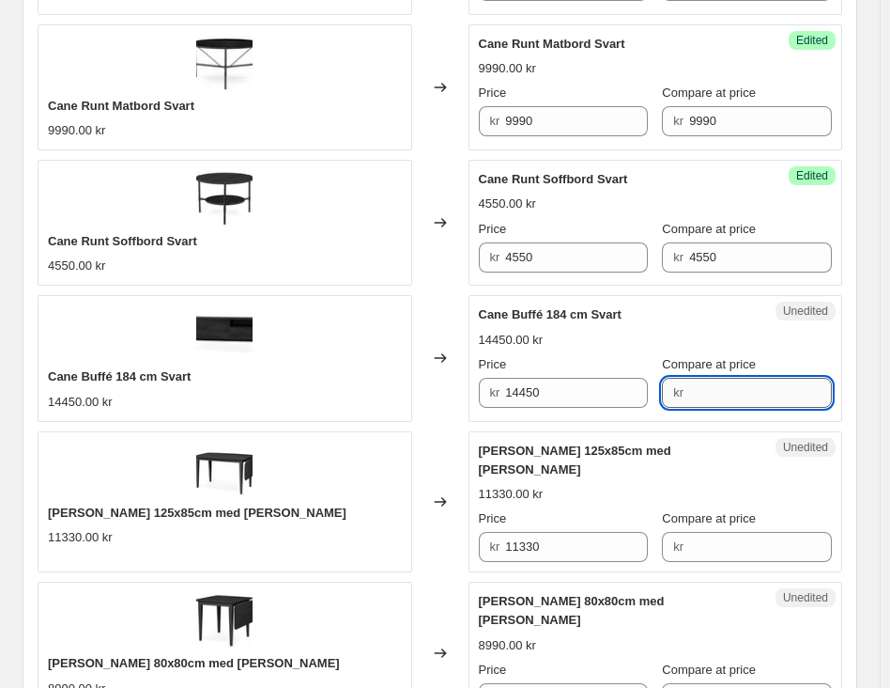
click at [729, 403] on input "Compare at price" at bounding box center [760, 393] width 143 height 30
paste input "14450"
type input "14450"
click at [529, 538] on input "11330" at bounding box center [576, 547] width 143 height 30
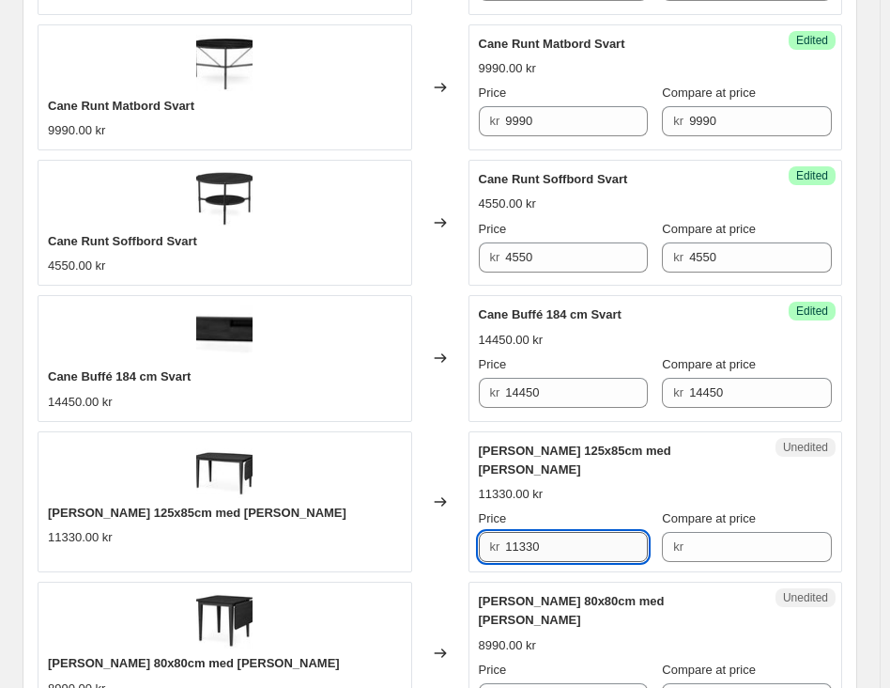
click at [529, 538] on input "11330" at bounding box center [576, 547] width 143 height 30
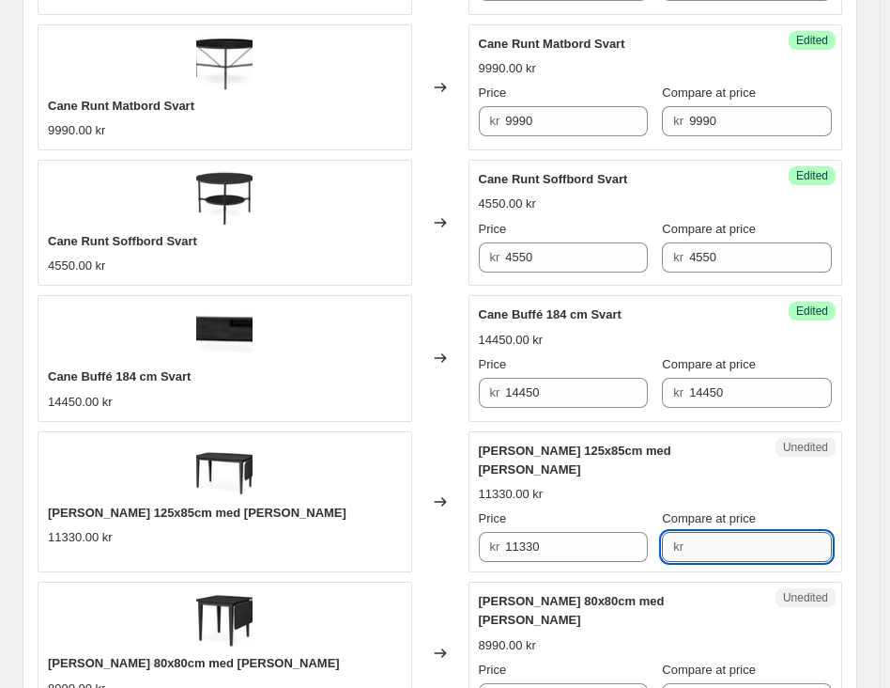
click at [747, 532] on input "Compare at price" at bounding box center [760, 547] width 143 height 30
paste input "11330"
type input "11330"
click at [558, 683] on input "8990" at bounding box center [576, 698] width 143 height 30
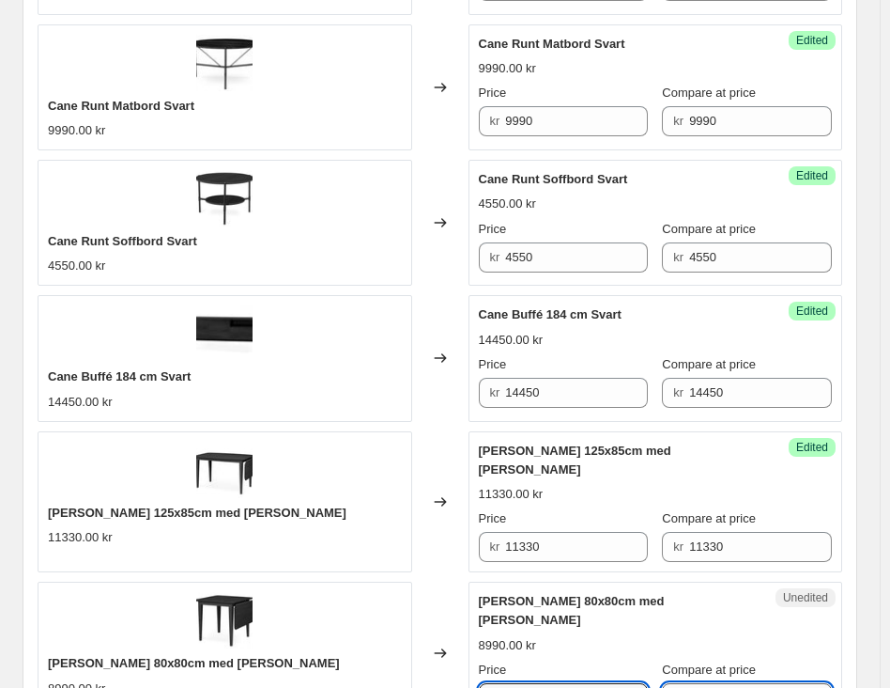
click at [723, 683] on input "Compare at price" at bounding box center [760, 698] width 143 height 30
paste input "8990"
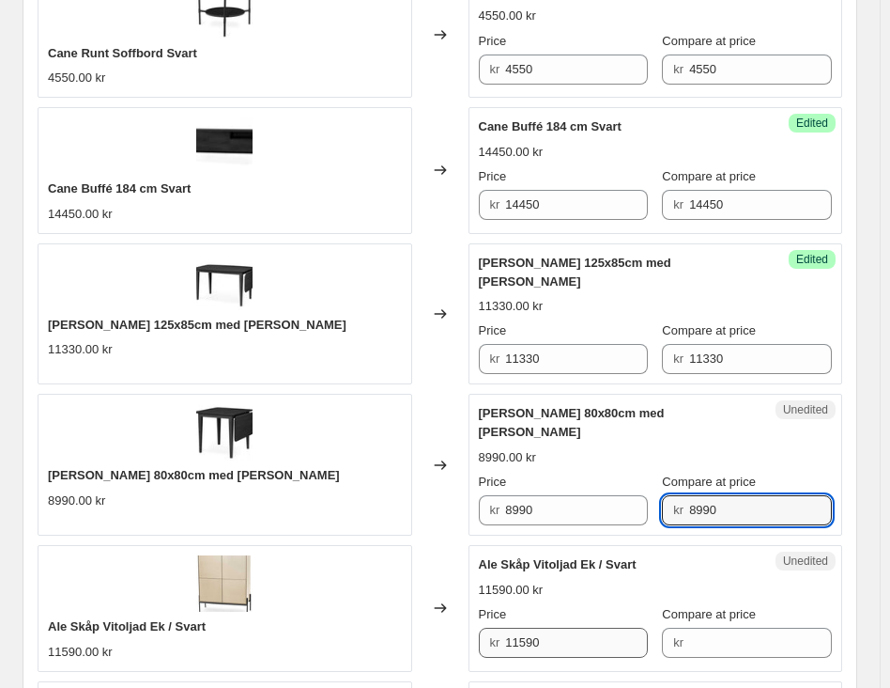
type input "8990"
click at [554, 627] on input "11590" at bounding box center [576, 642] width 143 height 30
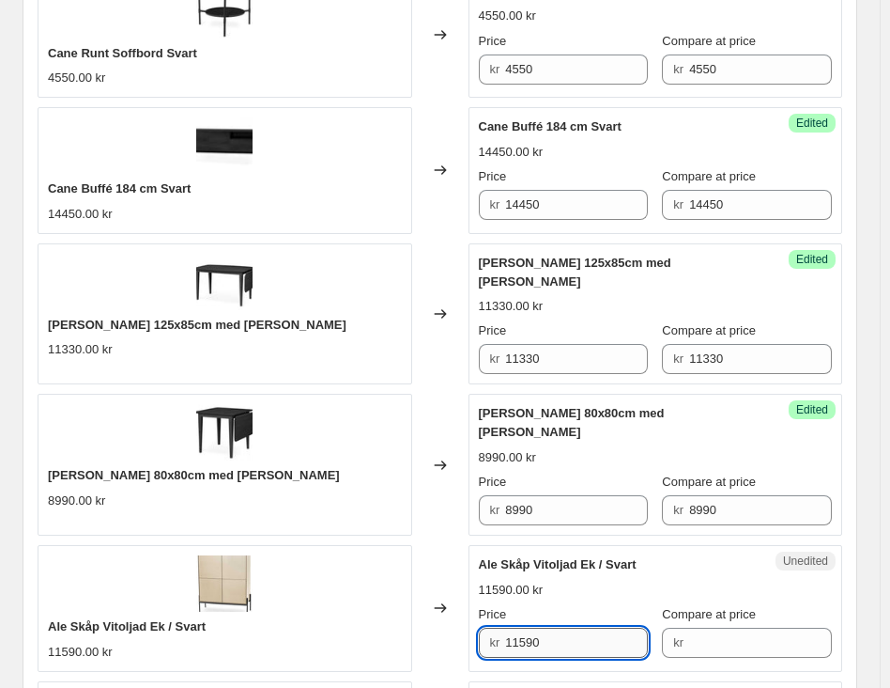
click at [554, 627] on input "11590" at bounding box center [576, 642] width 143 height 30
click at [748, 627] on input "Compare at price" at bounding box center [760, 642] width 143 height 30
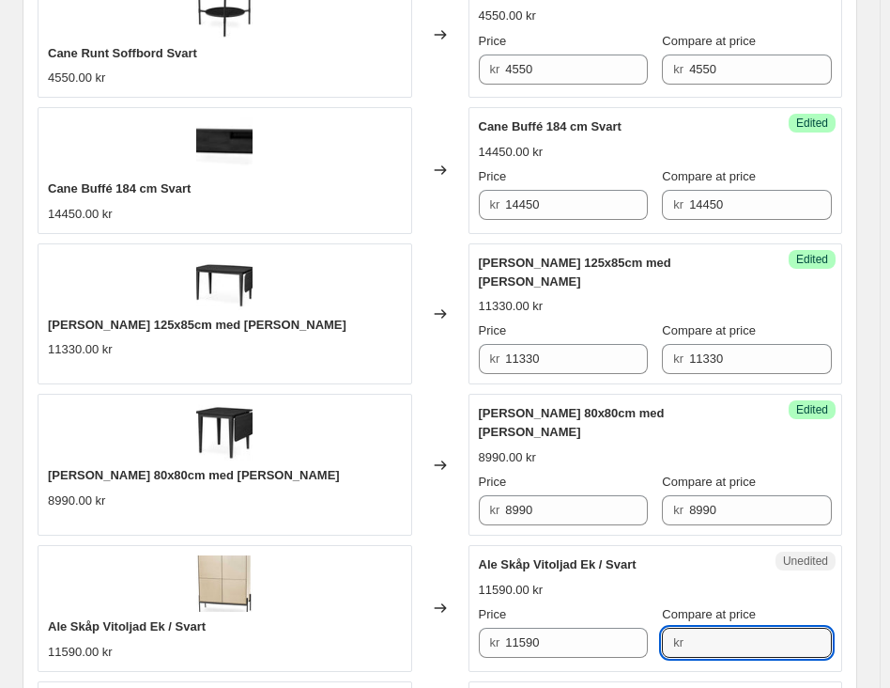
paste input "11590"
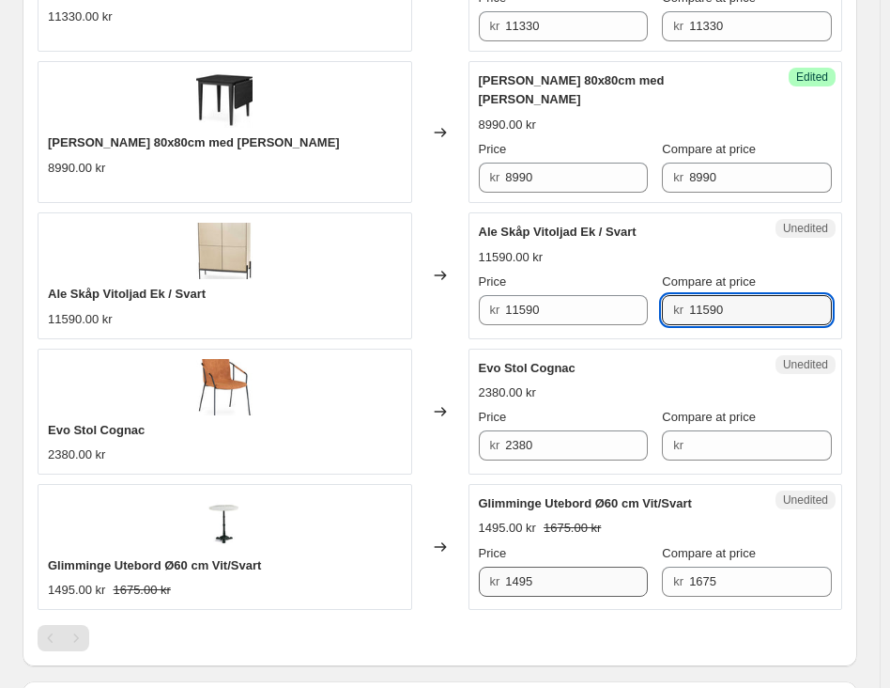
scroll to position [2442, 0]
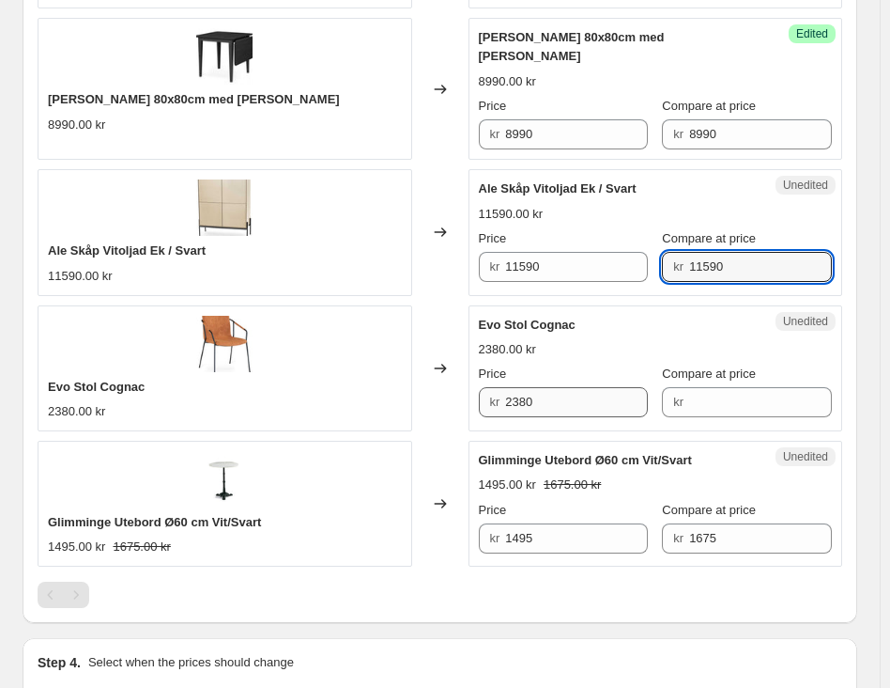
type input "11590"
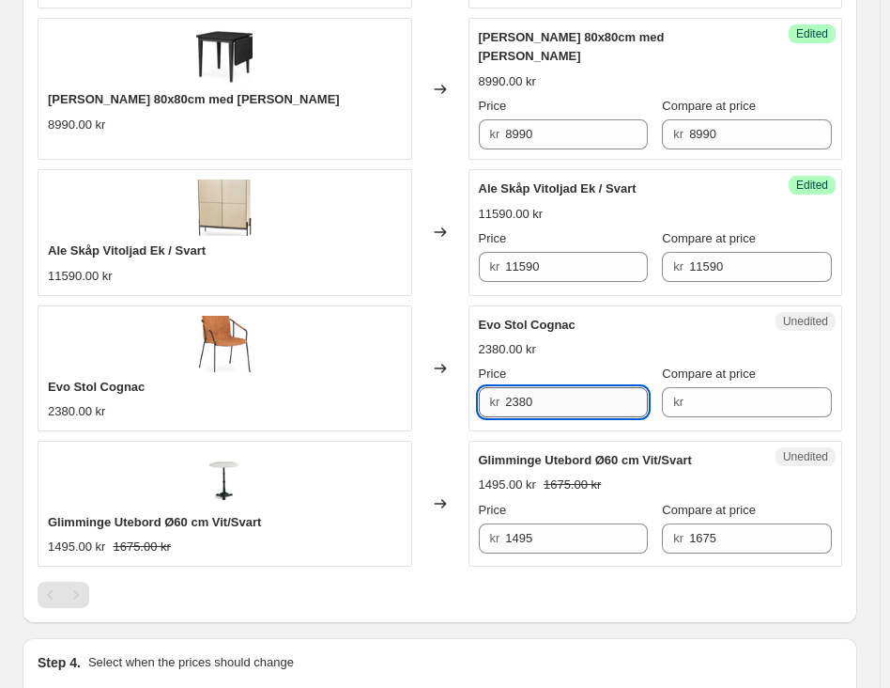
click at [538, 387] on input "2380" at bounding box center [576, 402] width 143 height 30
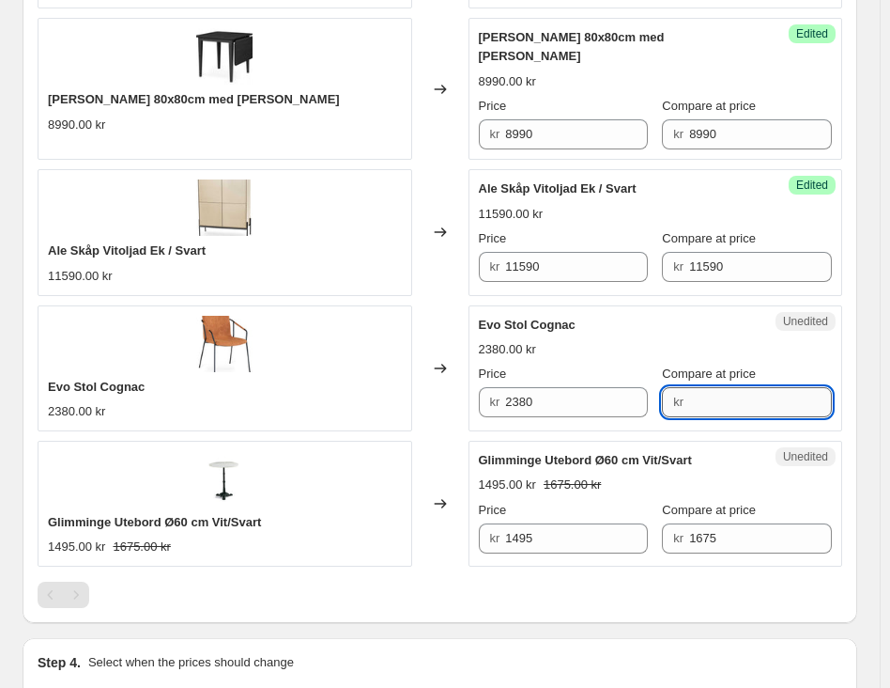
click at [731, 387] on input "Compare at price" at bounding box center [760, 402] width 143 height 30
paste input "2380"
type input "2380"
click at [521, 523] on input "1495" at bounding box center [576, 538] width 143 height 30
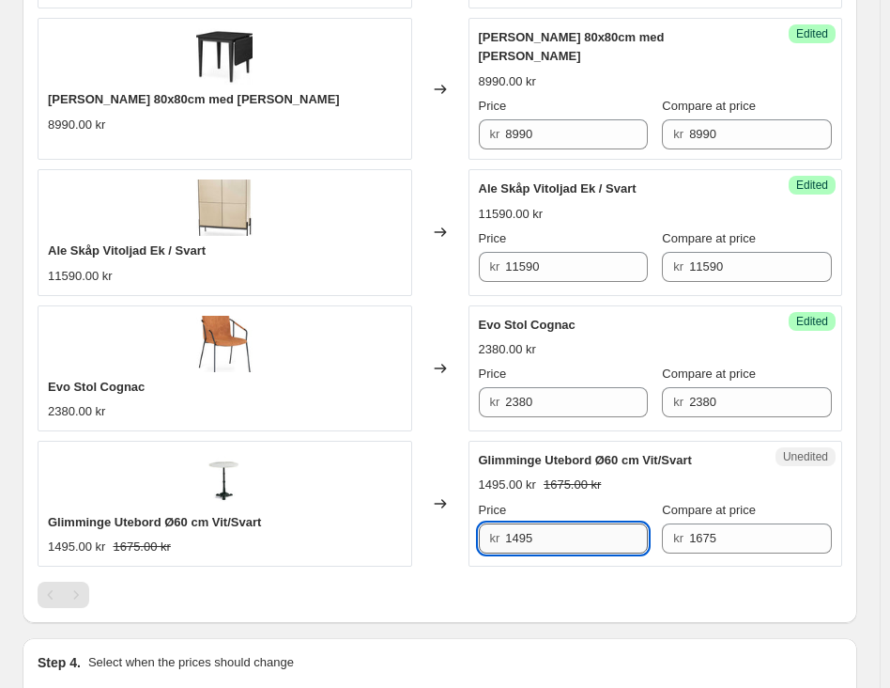
click at [521, 523] on input "1495" at bounding box center [576, 538] width 143 height 30
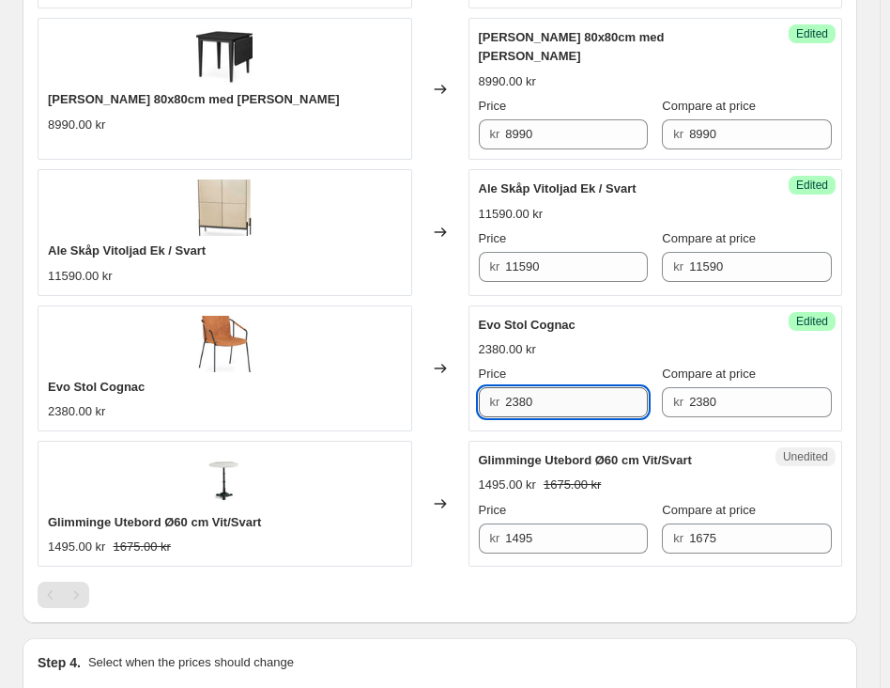
click at [607, 387] on input "2380" at bounding box center [576, 402] width 143 height 30
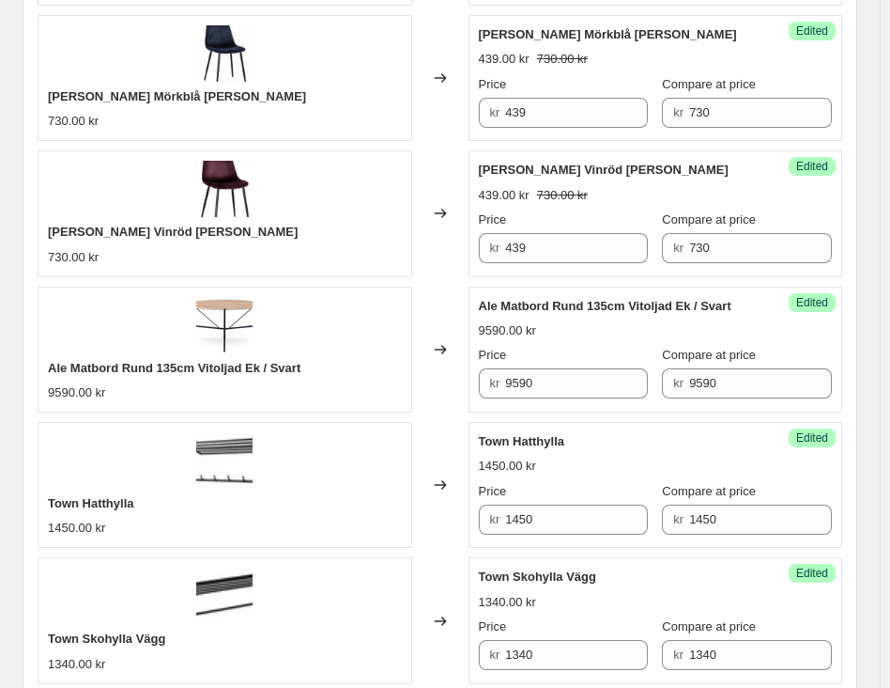
scroll to position [939, 0]
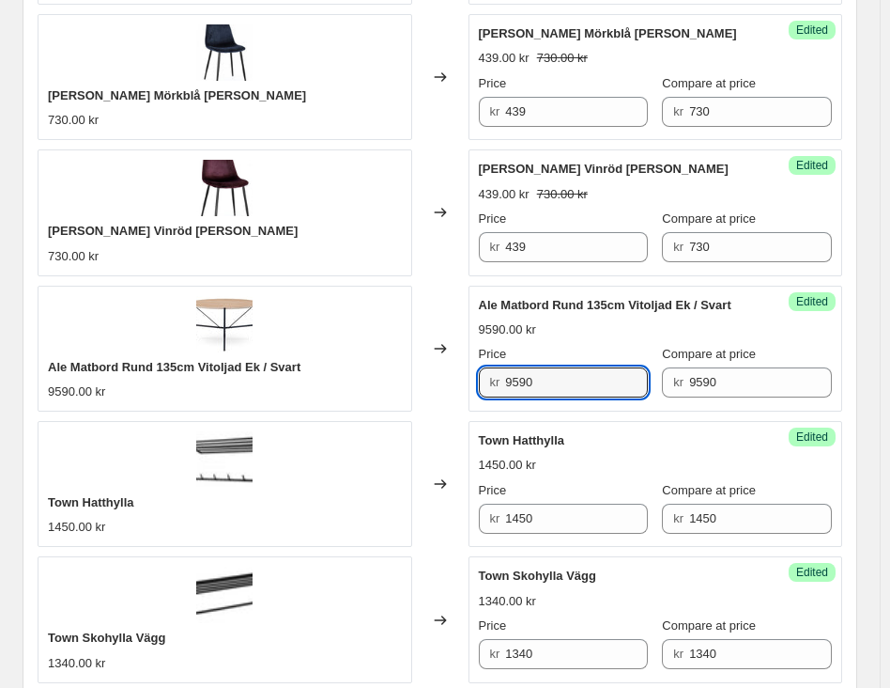
drag, startPoint x: 557, startPoint y: 385, endPoint x: 497, endPoint y: 415, distance: 67.2
click at [421, 382] on div "Ale Matbord Rund 135cm Vitoljad Ek / Svart 9590.00 kr Changed to Success Edited…" at bounding box center [440, 349] width 805 height 126
type input "4395"
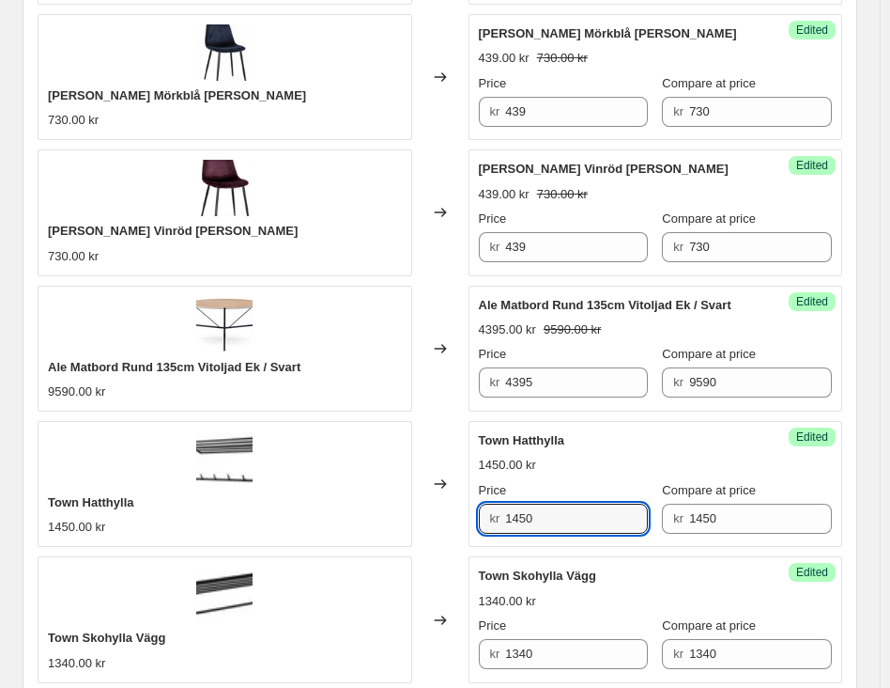
drag, startPoint x: 544, startPoint y: 508, endPoint x: 486, endPoint y: 528, distance: 61.5
click at [486, 528] on div "kr 1450" at bounding box center [564, 518] width 170 height 30
click at [527, 518] on input "579" at bounding box center [576, 518] width 143 height 30
click at [524, 517] on input "579" at bounding box center [576, 518] width 143 height 30
click at [523, 517] on input "579" at bounding box center [576, 518] width 143 height 30
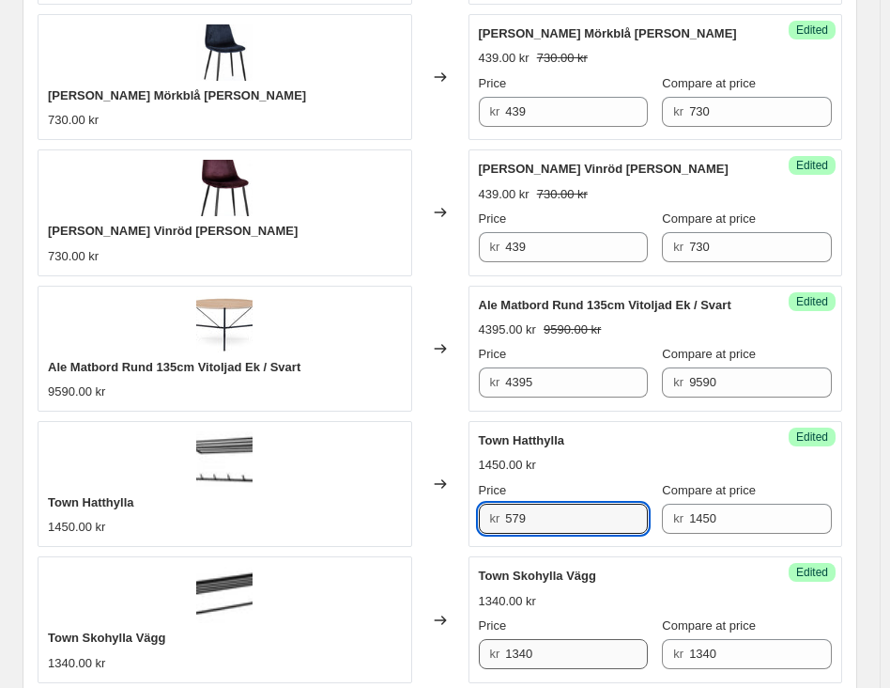
type input "579"
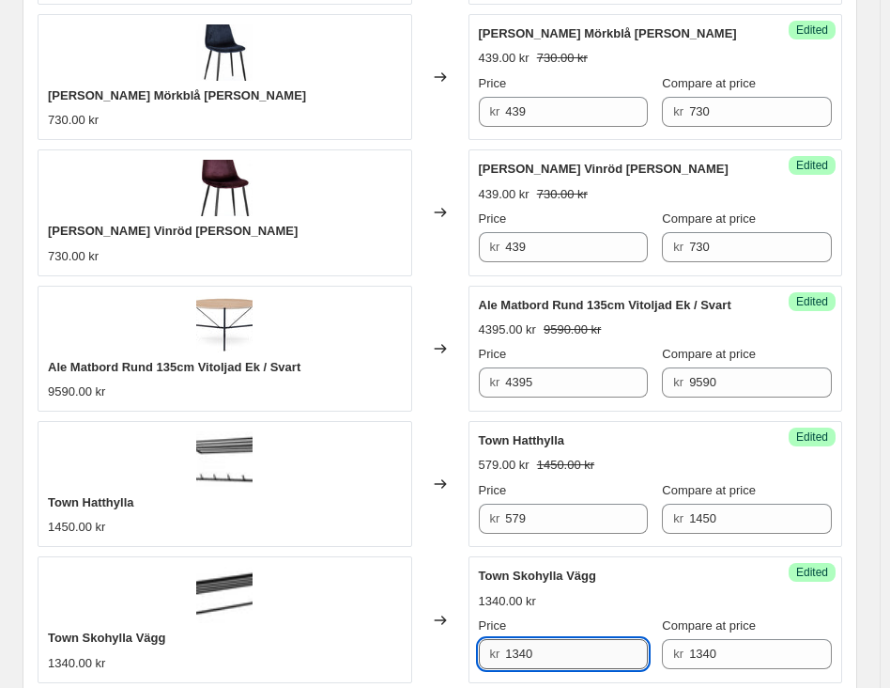
click at [535, 655] on input "1340" at bounding box center [576, 654] width 143 height 30
click at [534, 654] on input "1340" at bounding box center [576, 654] width 143 height 30
paste input "579"
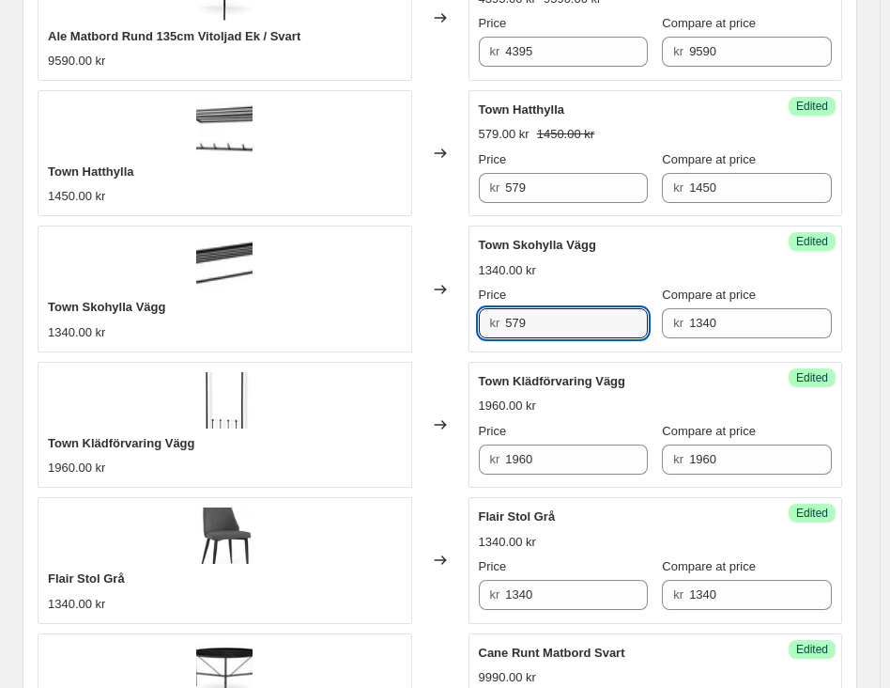
scroll to position [1315, 0]
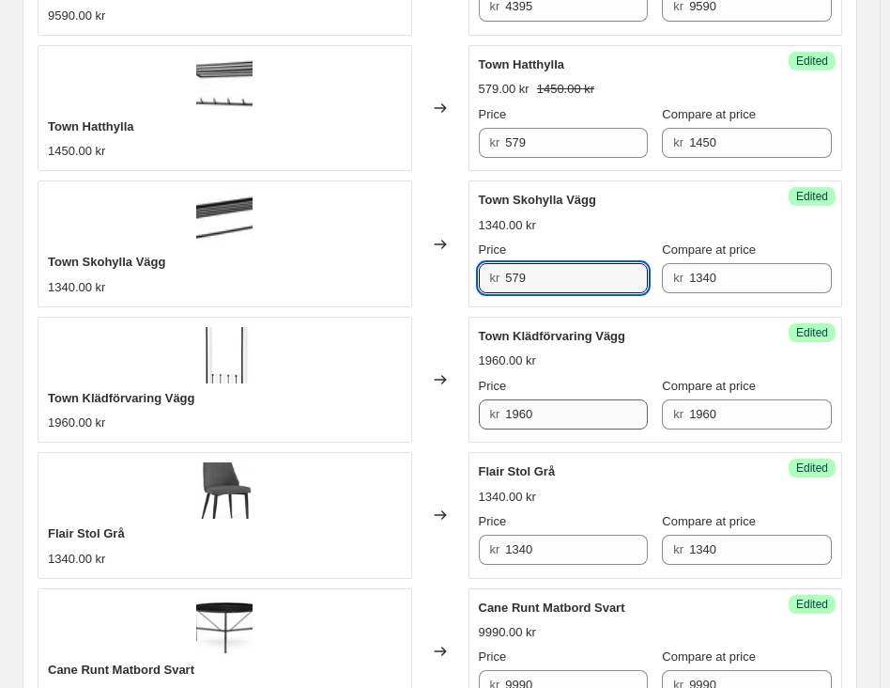
type input "579"
click at [552, 417] on input "1960" at bounding box center [576, 414] width 143 height 30
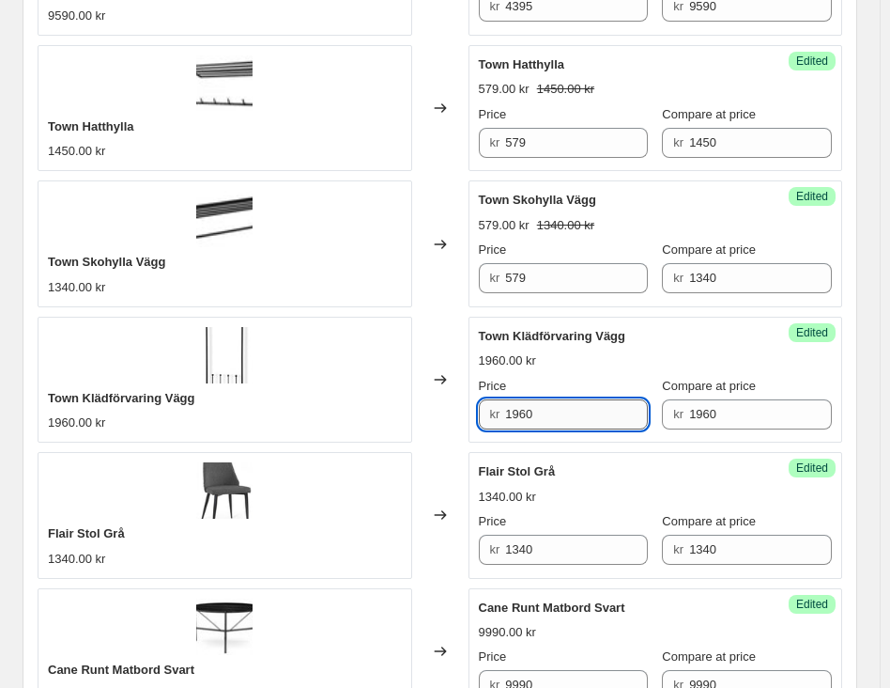
click at [552, 417] on input "1960" at bounding box center [576, 414] width 143 height 30
type input "899"
click at [580, 497] on div "1340.00 kr" at bounding box center [656, 496] width 354 height 19
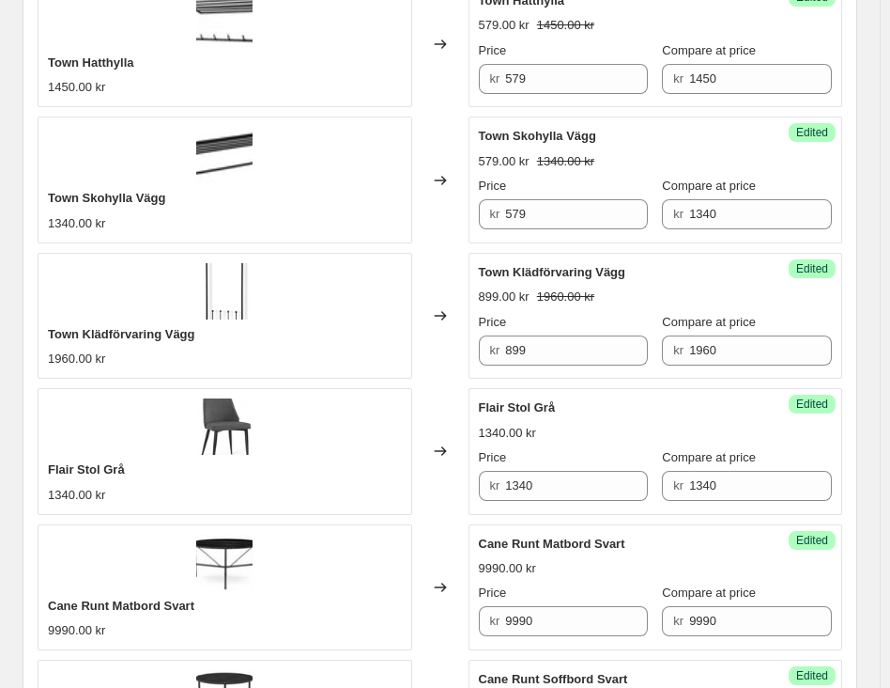
scroll to position [1409, 0]
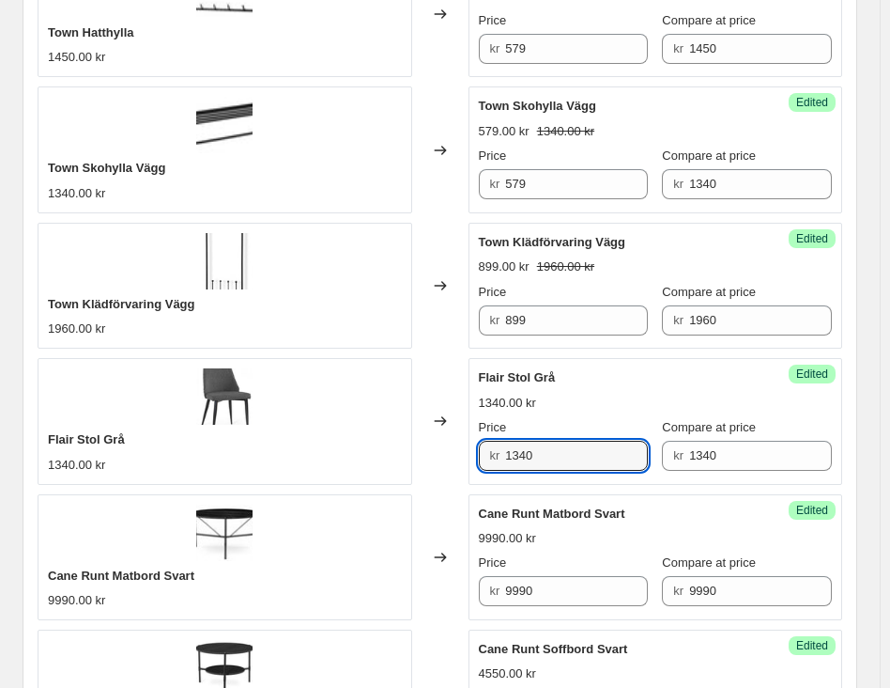
drag, startPoint x: 549, startPoint y: 470, endPoint x: 298, endPoint y: 492, distance: 252.7
click at [288, 487] on div "Mood Stol Grå/Ek 3150.00 kr Changed to Success Edited Mood Stol Grå/Ek 1955.00 …" at bounding box center [440, 503] width 805 height 2191
type input "669"
click at [557, 583] on input "9990" at bounding box center [576, 591] width 143 height 30
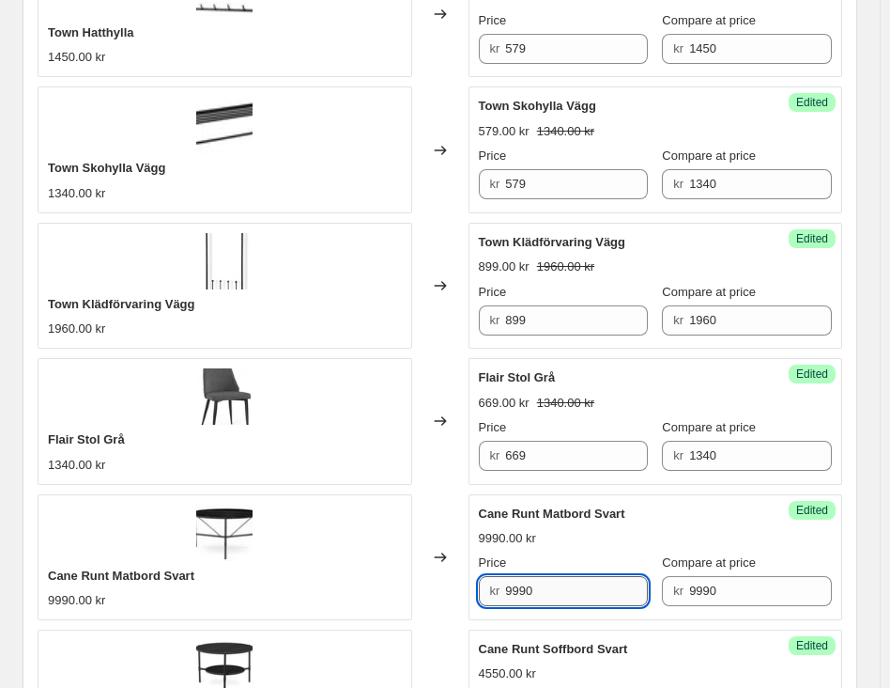
click at [554, 585] on input "9990" at bounding box center [576, 591] width 143 height 30
type input "4395"
click at [575, 506] on span "Cane Runt Matbord Svart" at bounding box center [552, 513] width 147 height 14
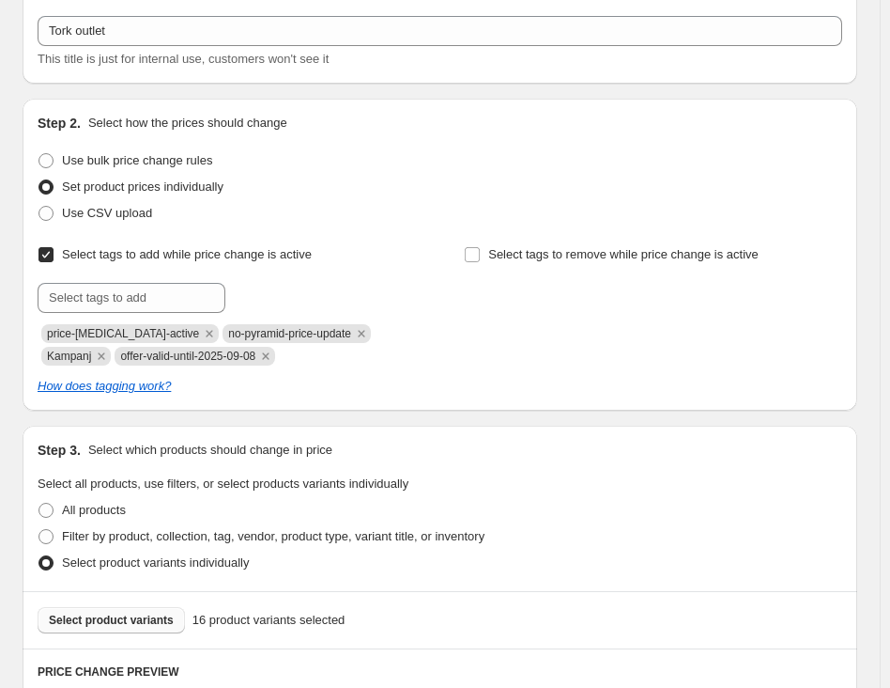
scroll to position [188, 0]
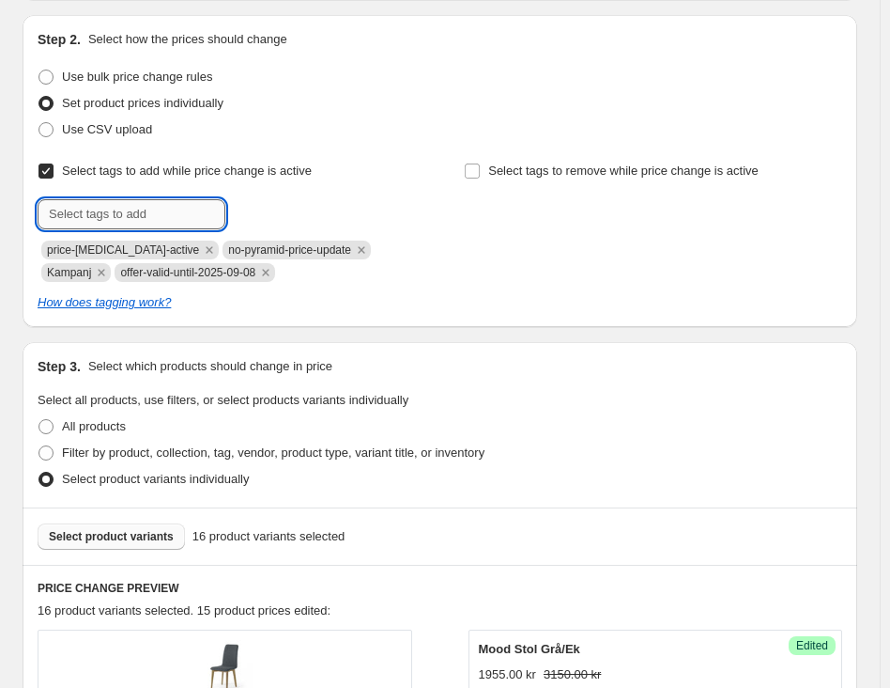
click at [127, 207] on input "text" at bounding box center [132, 214] width 188 height 30
type input "[GEOGRAPHIC_DATA]"
click at [290, 214] on span "[GEOGRAPHIC_DATA]" at bounding box center [327, 212] width 120 height 13
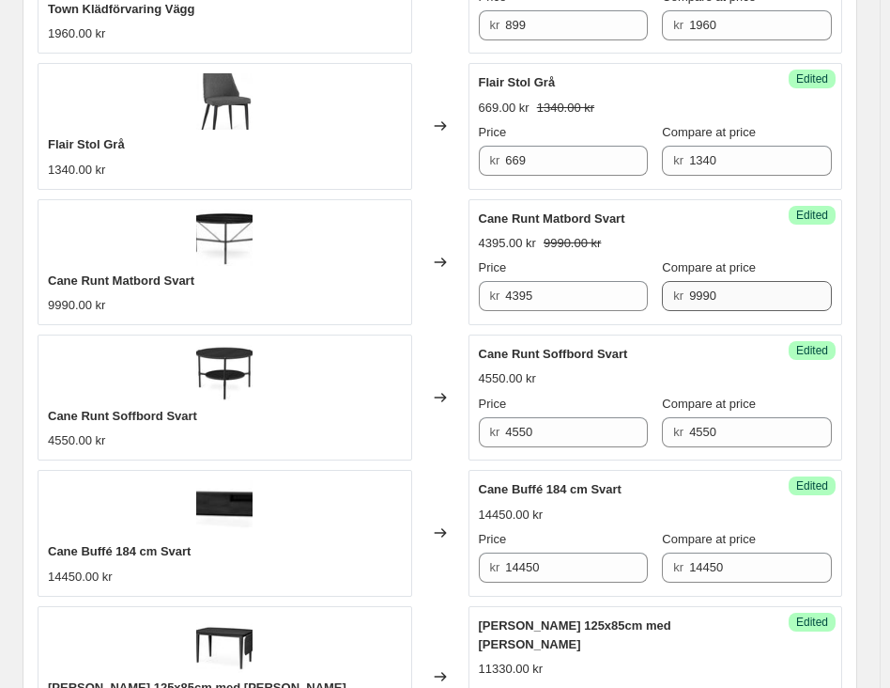
scroll to position [1785, 0]
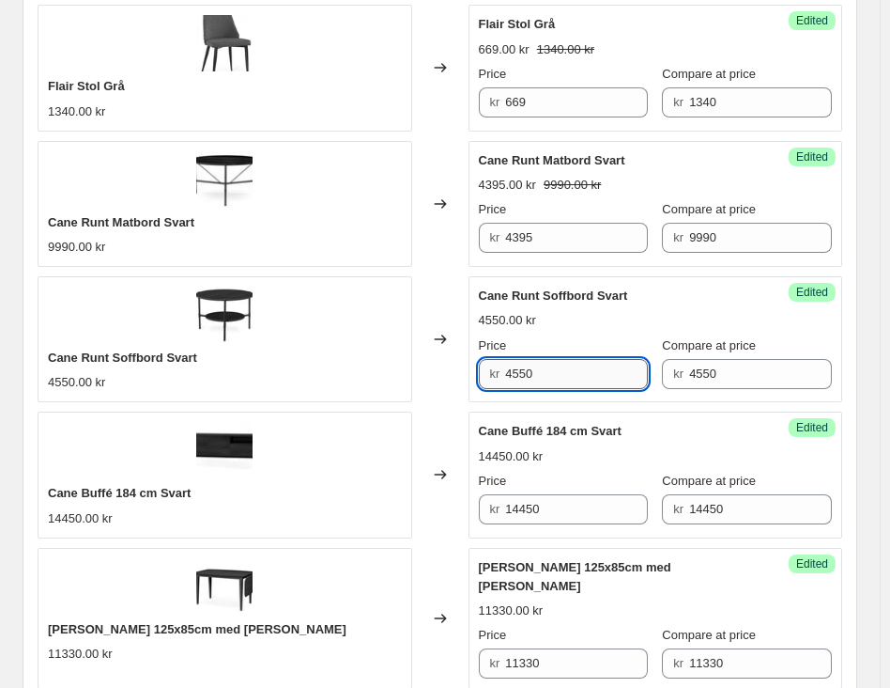
click at [511, 359] on input "4550" at bounding box center [576, 374] width 143 height 30
type input "2295"
click at [522, 495] on input "14450" at bounding box center [576, 509] width 143 height 30
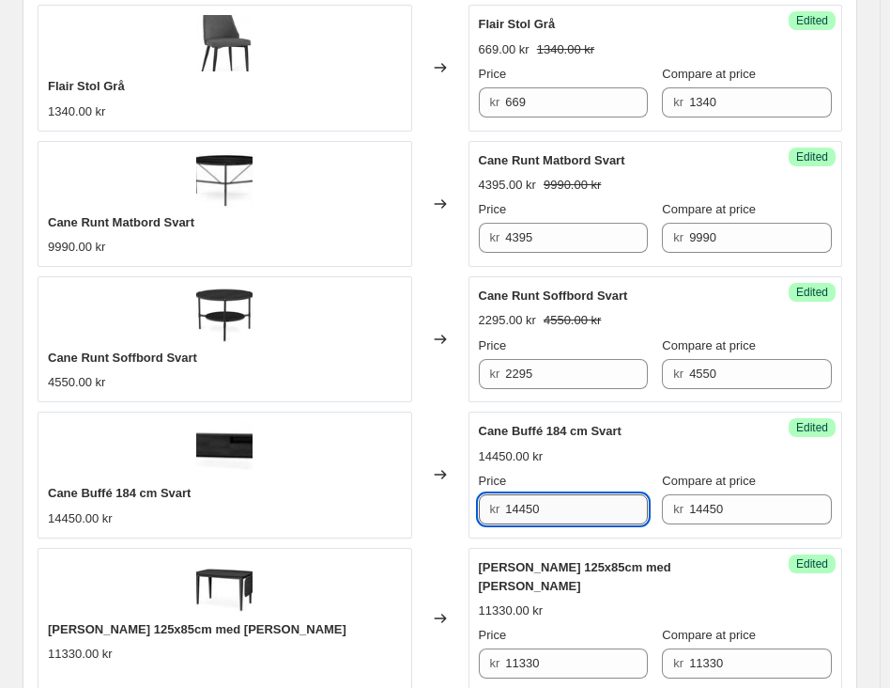
click at [522, 495] on input "14450" at bounding box center [576, 509] width 143 height 30
type input "6895"
click at [509, 648] on div "kr 11330" at bounding box center [564, 663] width 170 height 30
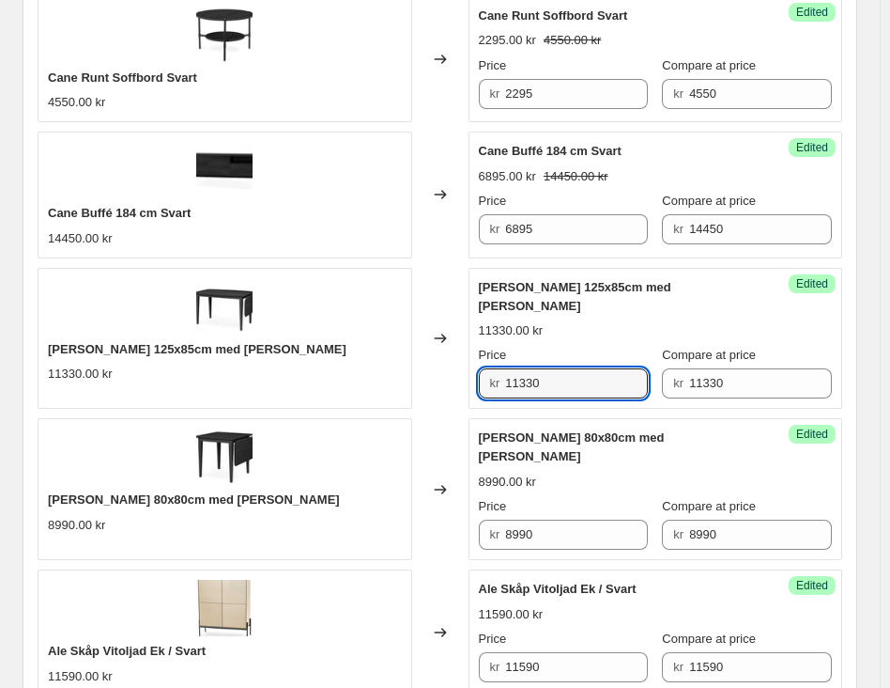
scroll to position [2066, 0]
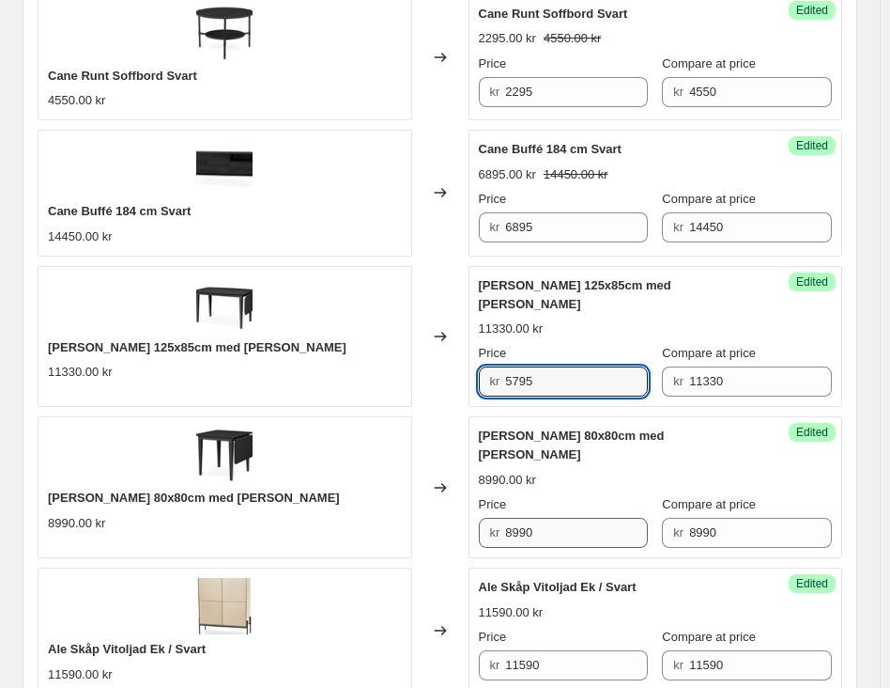
type input "5795"
click at [513, 518] on input "8990" at bounding box center [576, 533] width 143 height 30
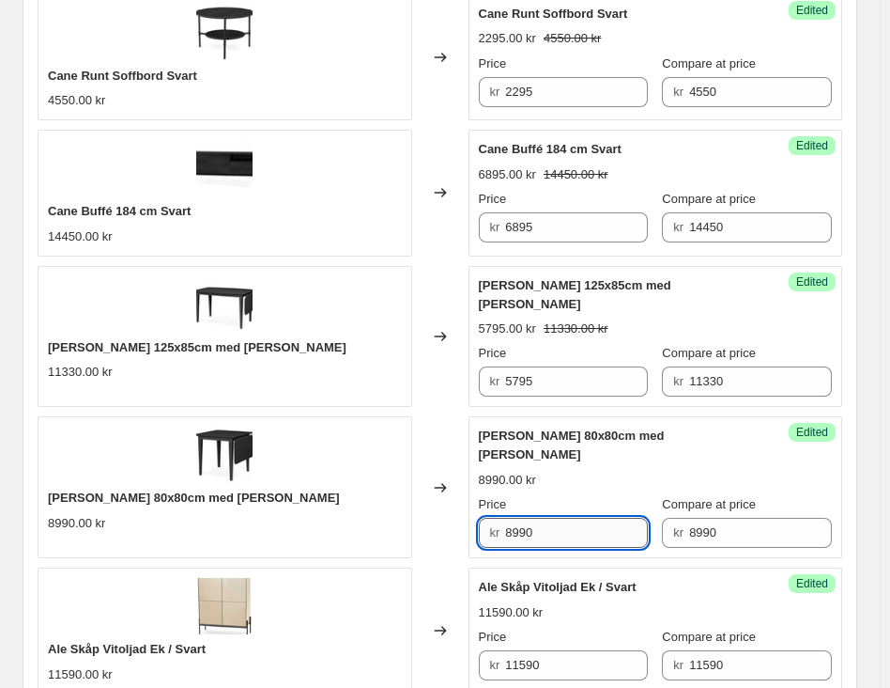
click at [513, 518] on input "8990" at bounding box center [576, 533] width 143 height 30
type input "4395"
click at [534, 650] on input "11590" at bounding box center [576, 665] width 143 height 30
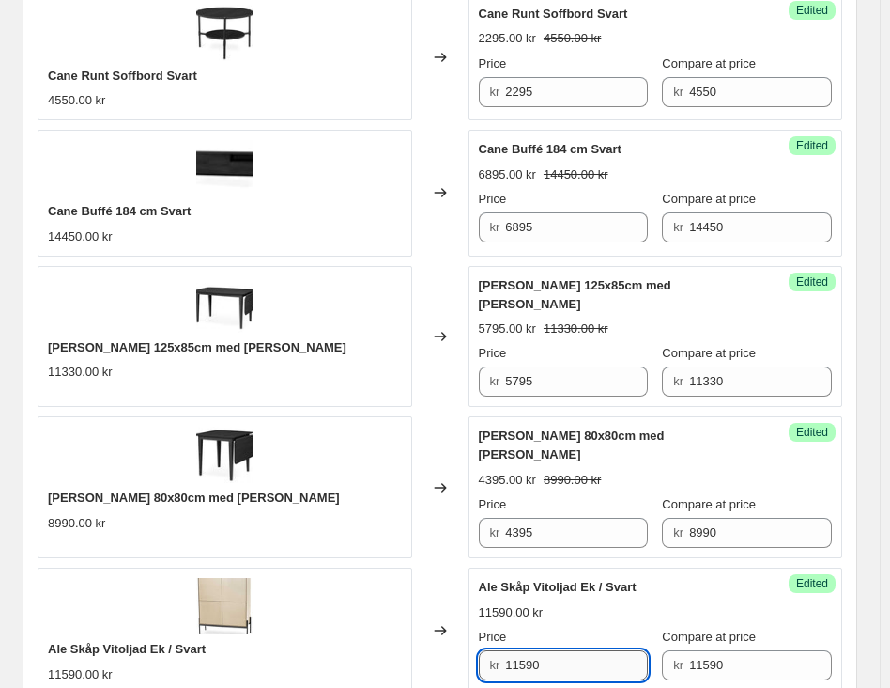
click at [531, 650] on input "11590" at bounding box center [576, 665] width 143 height 30
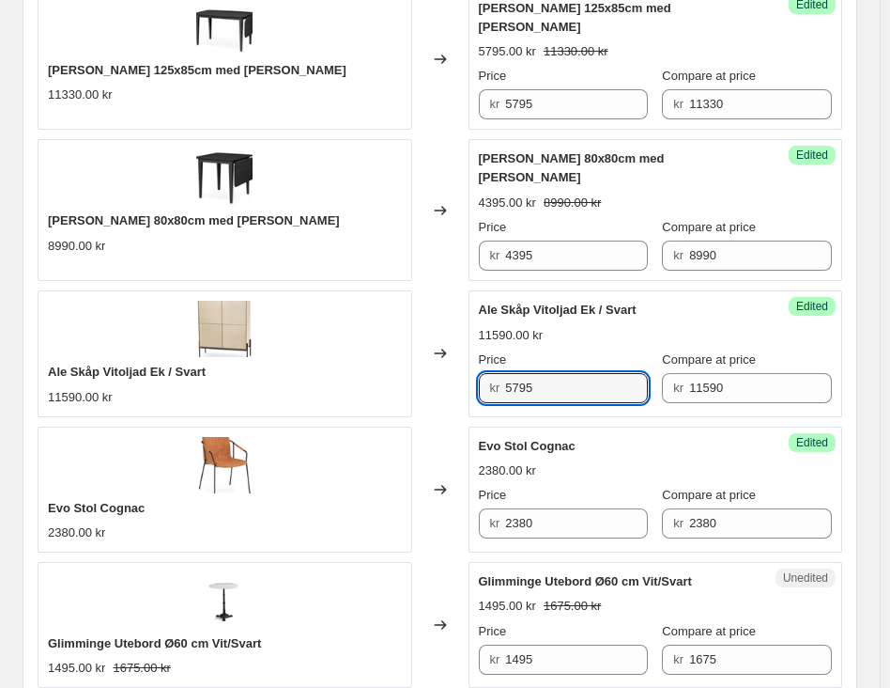
scroll to position [2348, 0]
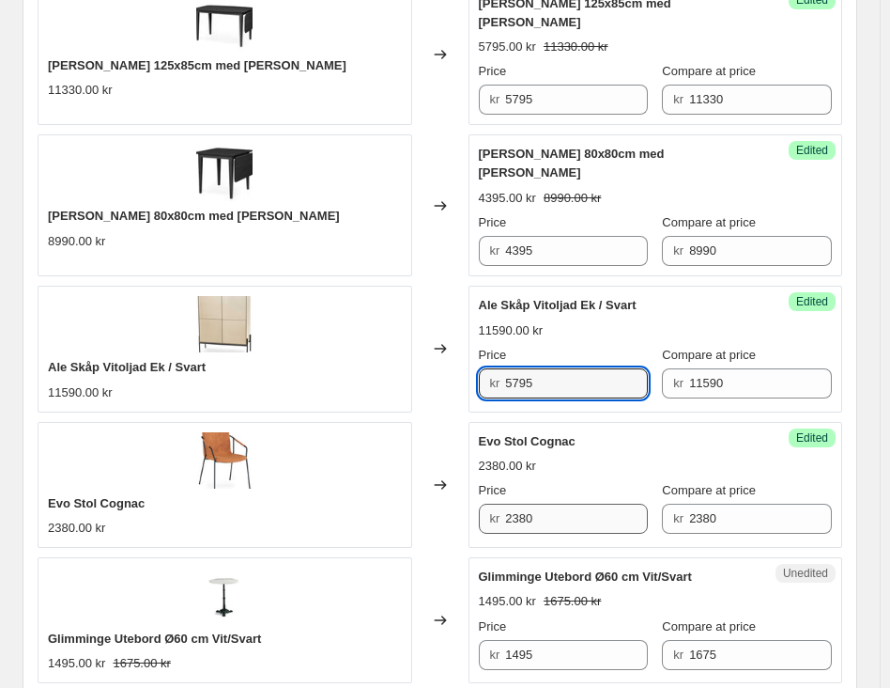
type input "5795"
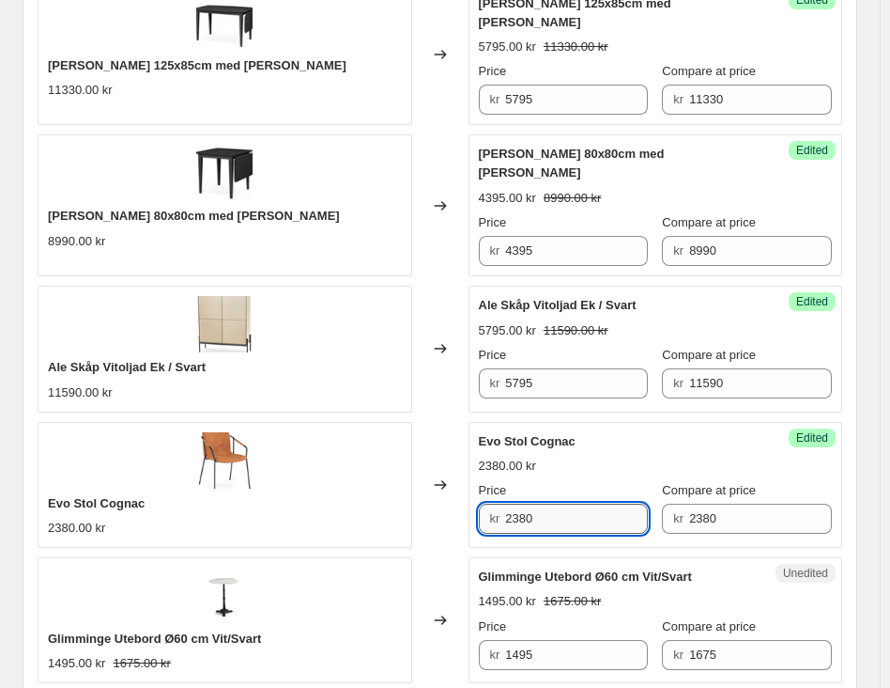
click at [535, 503] on input "2380" at bounding box center [576, 518] width 143 height 30
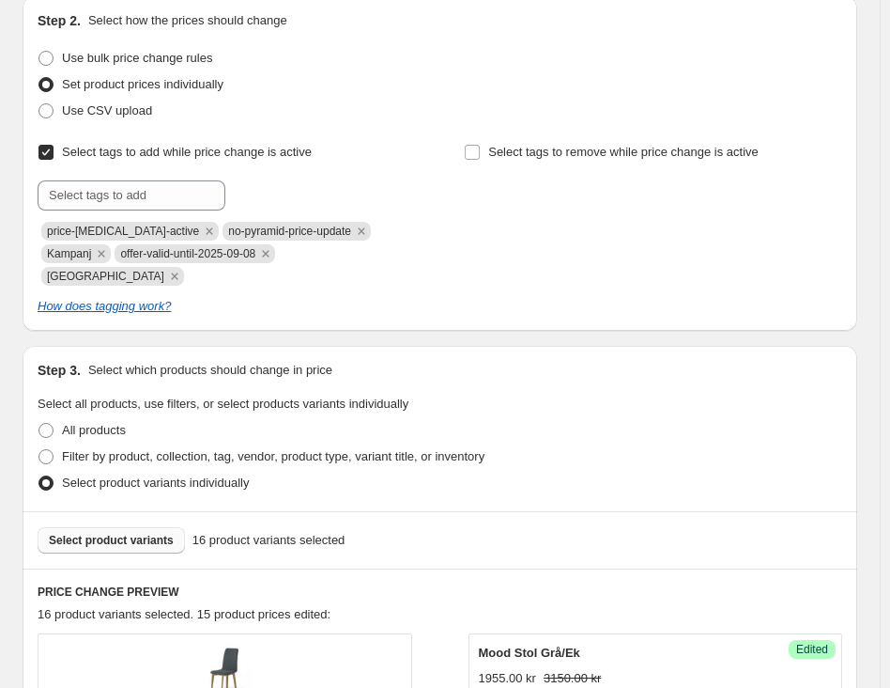
scroll to position [376, 0]
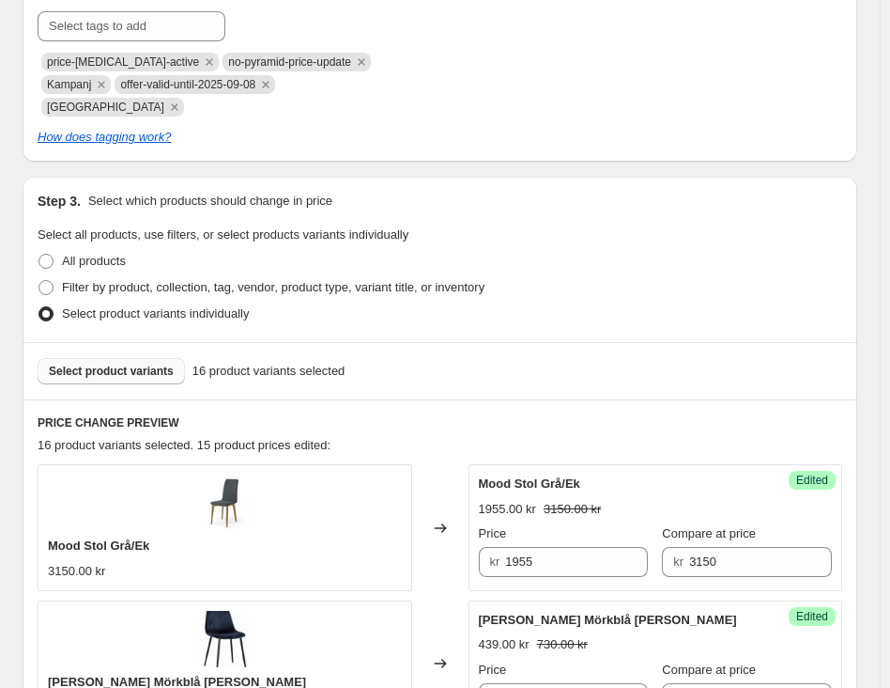
type input "899"
click at [102, 363] on span "Select product variants" at bounding box center [111, 370] width 125 height 15
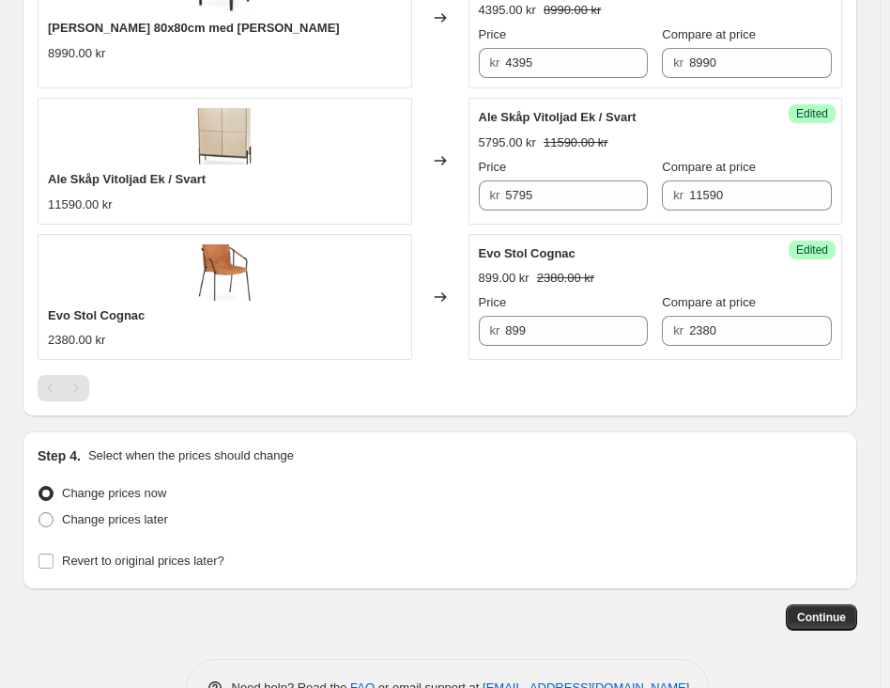
scroll to position [2540, 0]
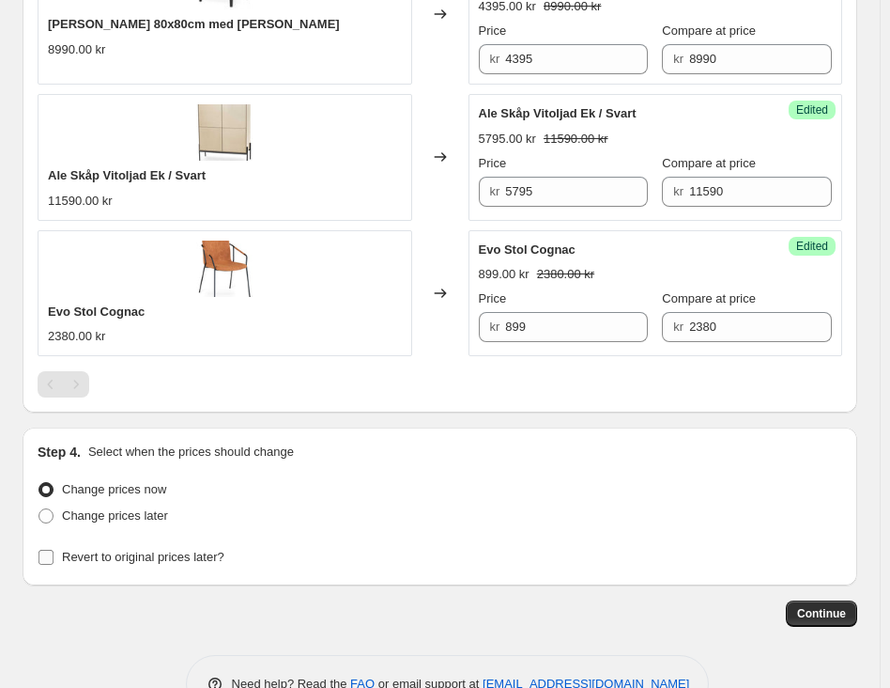
click at [153, 549] on span "Revert to original prices later?" at bounding box center [143, 556] width 162 height 14
click at [54, 549] on input "Revert to original prices later?" at bounding box center [46, 556] width 15 height 15
checkbox input "true"
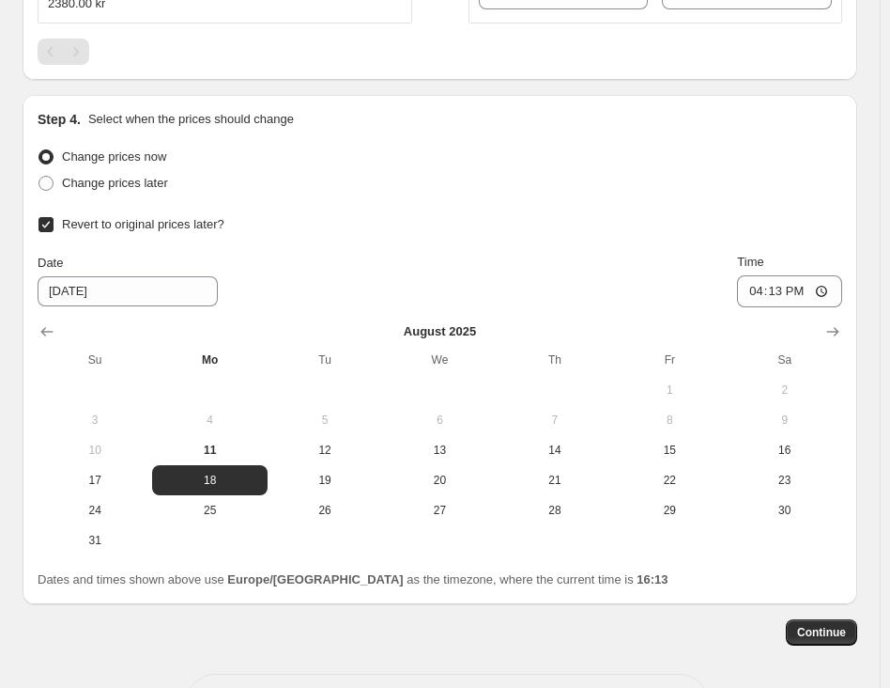
scroll to position [2891, 0]
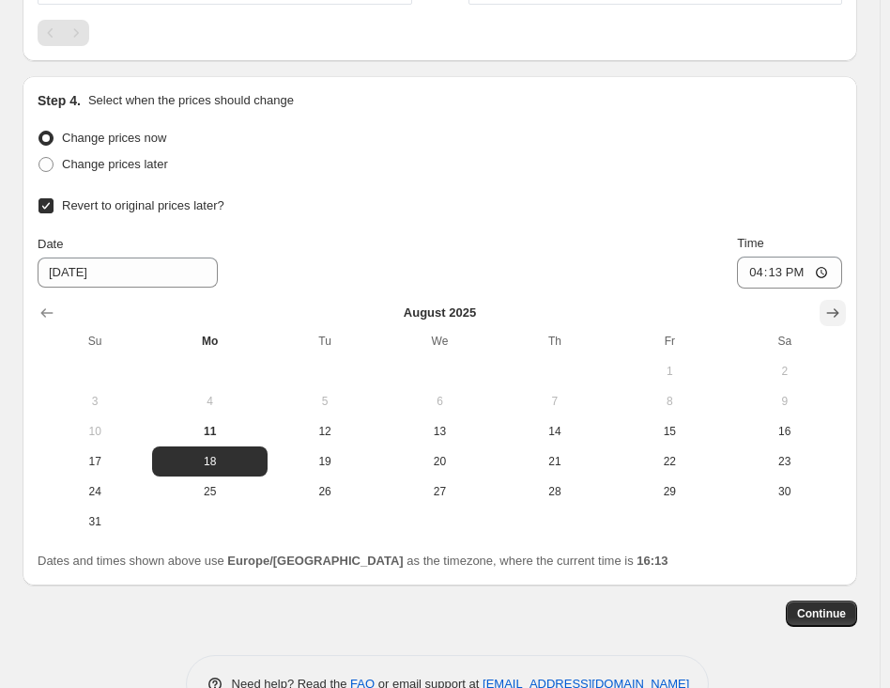
click at [843, 303] on icon "Show next month, September 2025" at bounding box center [833, 312] width 19 height 19
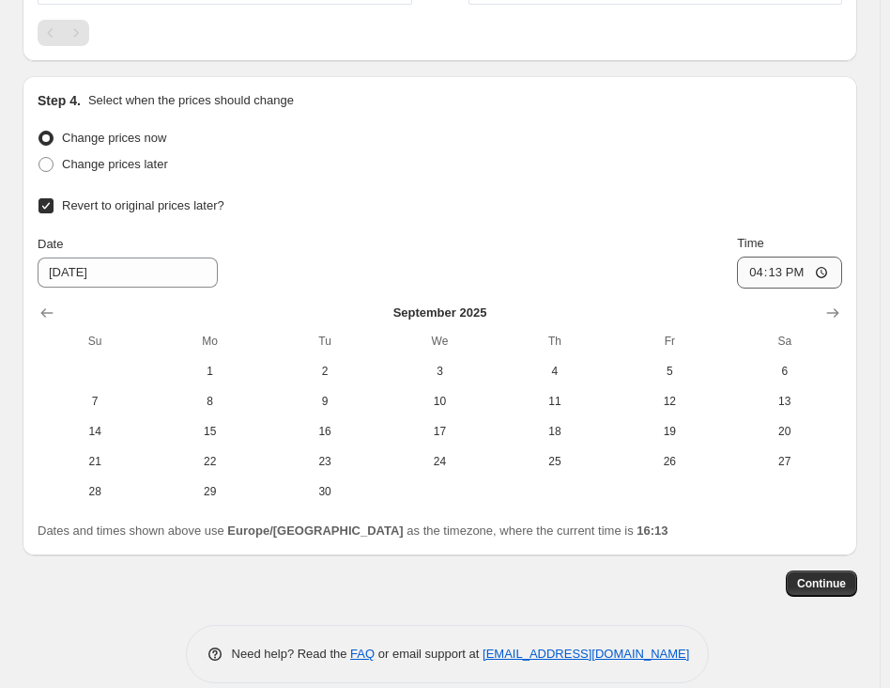
scroll to position [2861, 0]
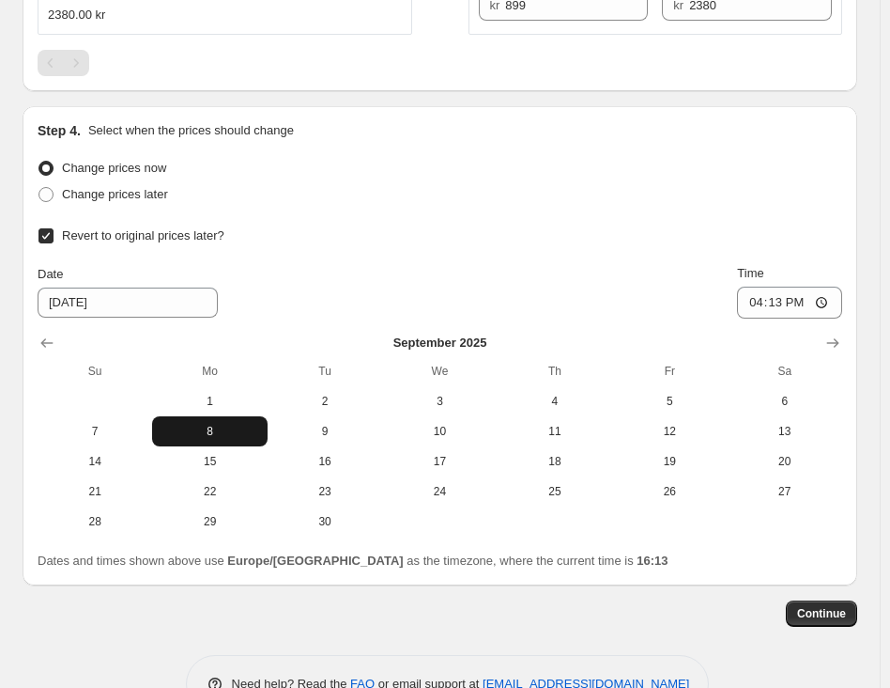
click at [224, 424] on span "8" at bounding box center [210, 431] width 100 height 15
type input "[DATE]"
click at [789, 286] on input "16:13" at bounding box center [789, 302] width 105 height 32
click at [810, 286] on input "16:13" at bounding box center [789, 302] width 105 height 32
type input "16:15"
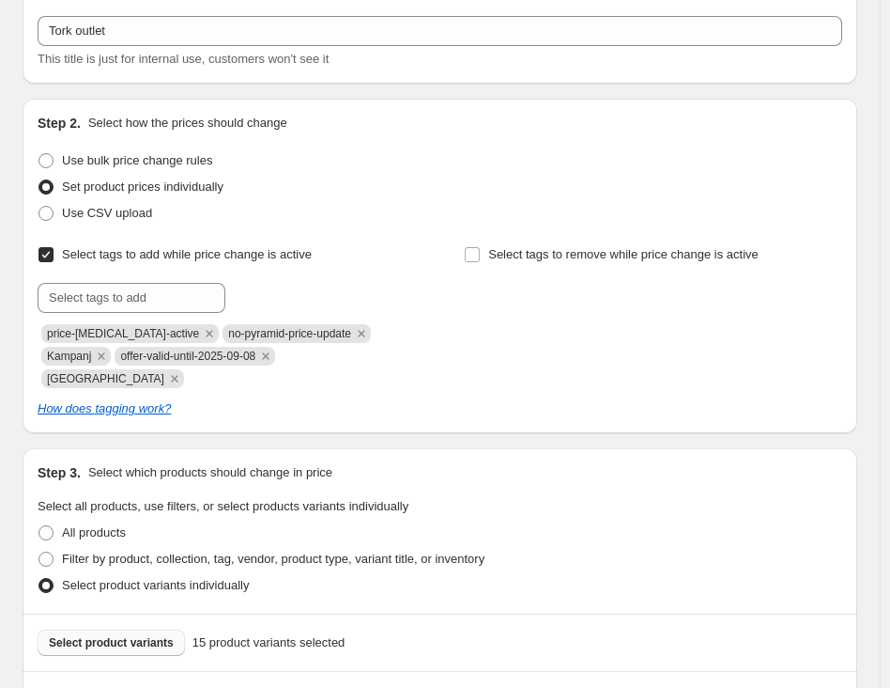
scroll to position [0, 0]
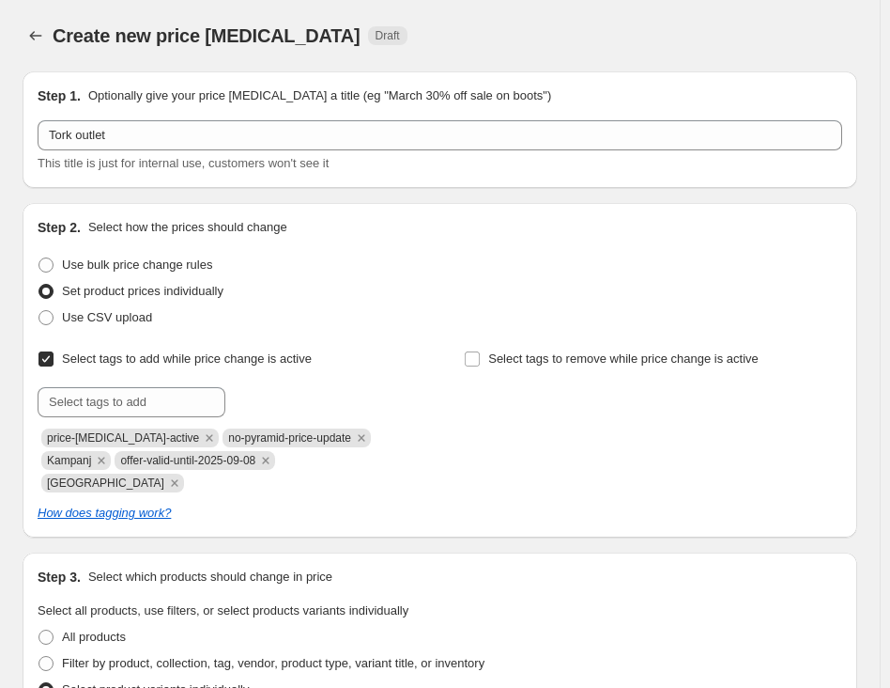
click at [182, 465] on span "offer-valid-until-2025-09-08" at bounding box center [187, 460] width 135 height 13
click at [180, 465] on span "offer-valid-until-2025-09-08" at bounding box center [187, 460] width 135 height 13
copy span "offer-valid-until-2025-09-08"
click at [159, 394] on input "text" at bounding box center [132, 402] width 188 height 30
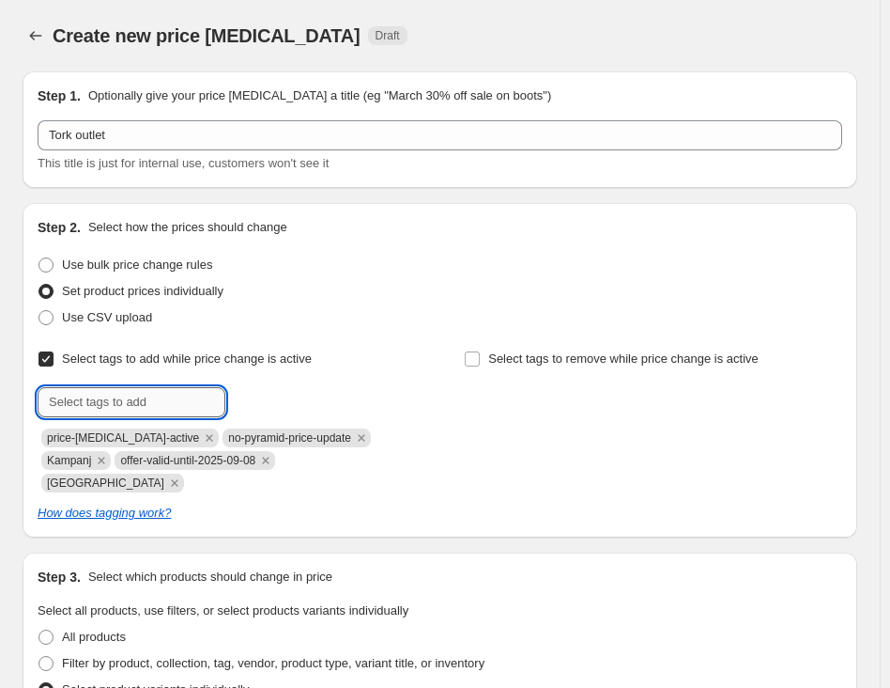
paste input "offer-valid-until-2025-09-08"
type input "offer-valid-until-2025-09-07"
click at [266, 394] on span "Add offer-valid-..." at bounding box center [287, 400] width 93 height 15
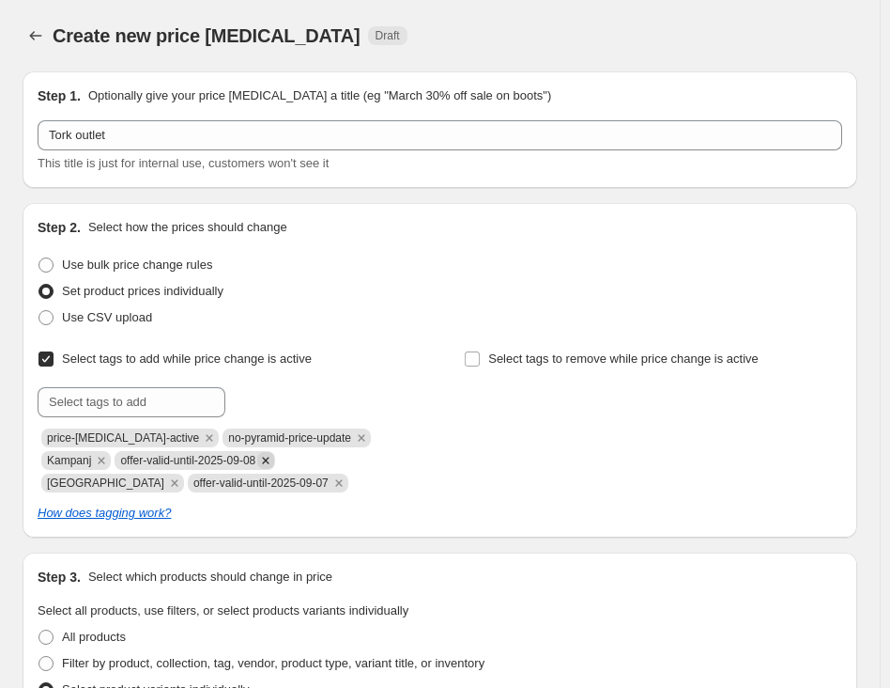
click at [257, 463] on icon "Remove offer-valid-until-2025-09-08" at bounding box center [265, 460] width 17 height 17
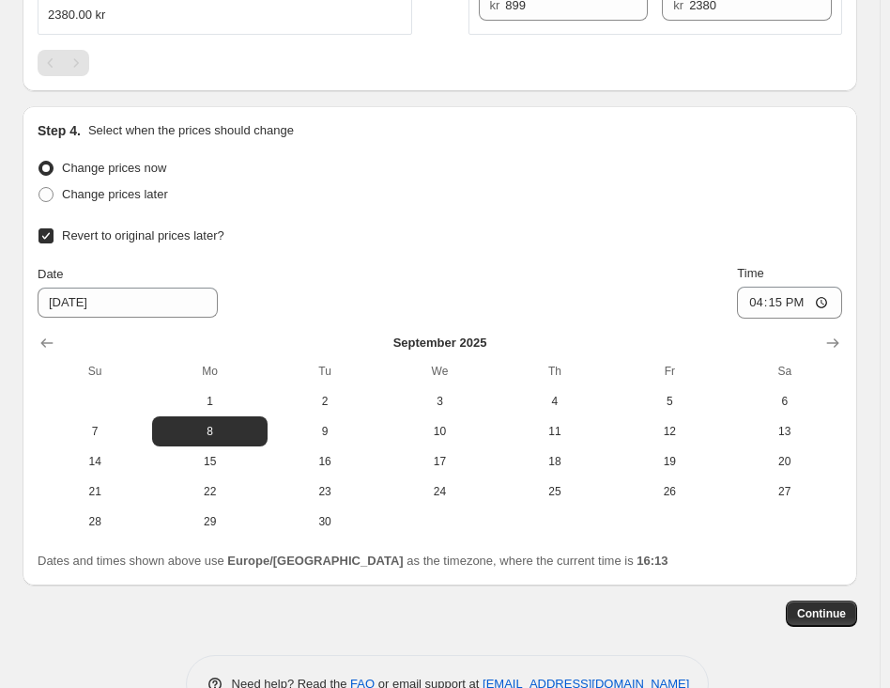
scroll to position [2861, 0]
click at [840, 600] on button "Continue" at bounding box center [821, 613] width 71 height 26
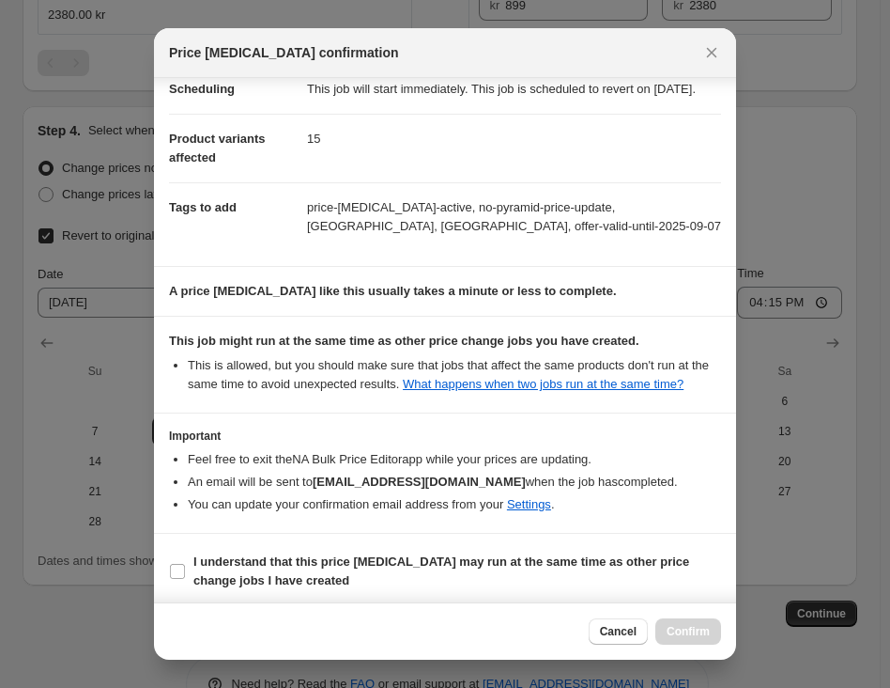
scroll to position [72, 0]
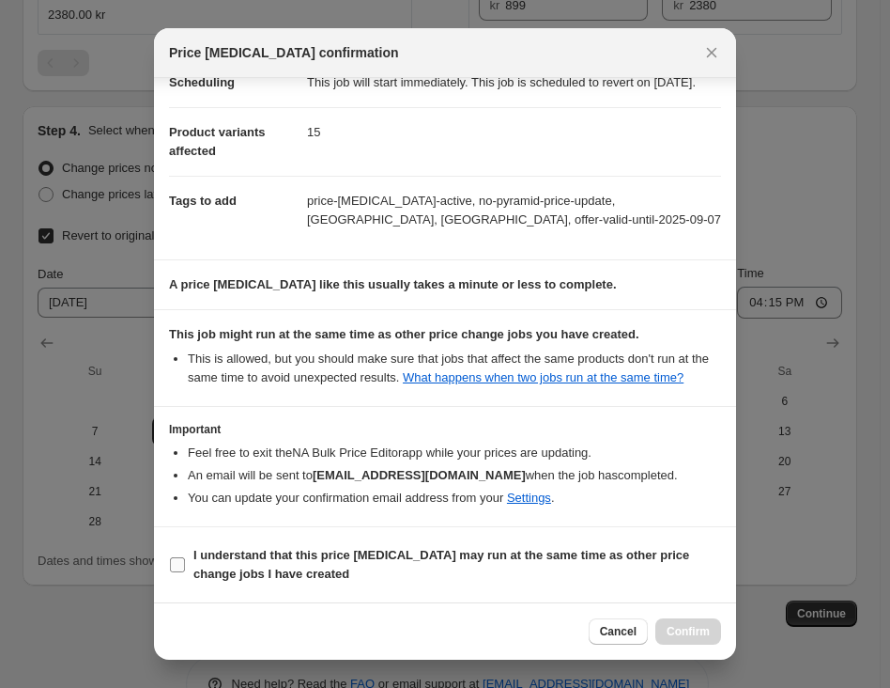
click at [431, 548] on b "I understand that this price [MEDICAL_DATA] may run at the same time as other p…" at bounding box center [441, 564] width 496 height 33
click at [185, 557] on input "I understand that this price [MEDICAL_DATA] may run at the same time as other p…" at bounding box center [177, 564] width 15 height 15
checkbox input "true"
click at [695, 637] on span "Confirm" at bounding box center [688, 631] width 43 height 15
